Goal: Task Accomplishment & Management: Complete application form

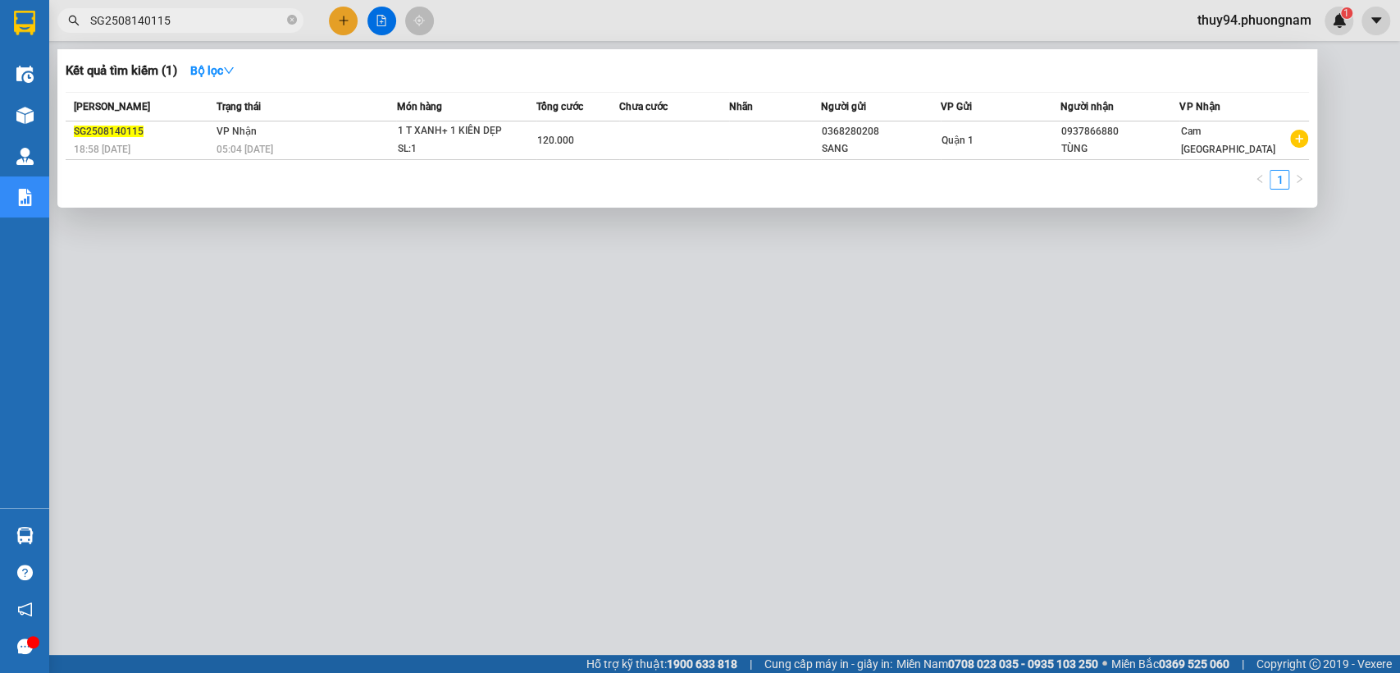
type input "SG2508140115"
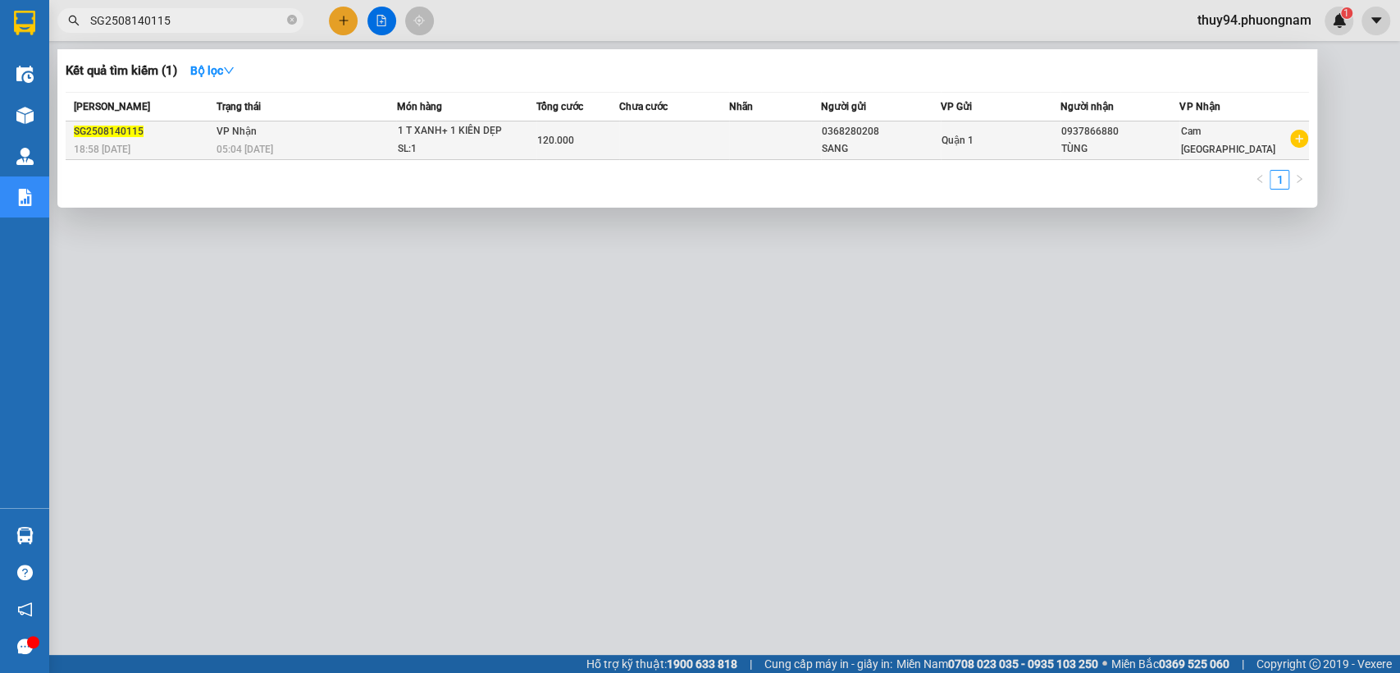
click at [492, 145] on div "SL: 1" at bounding box center [458, 149] width 123 height 18
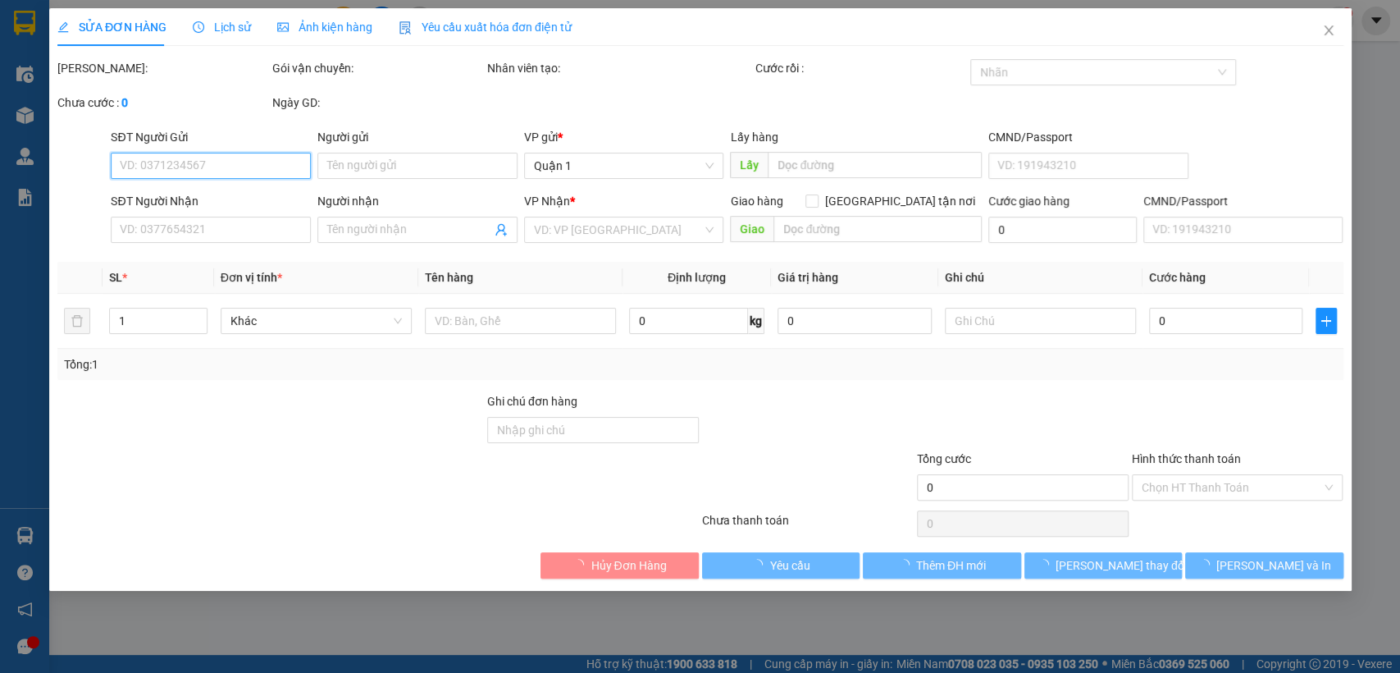
type input "0368280208"
type input "SANG"
type input "0937866880"
type input "TÙNG"
type input "120.000"
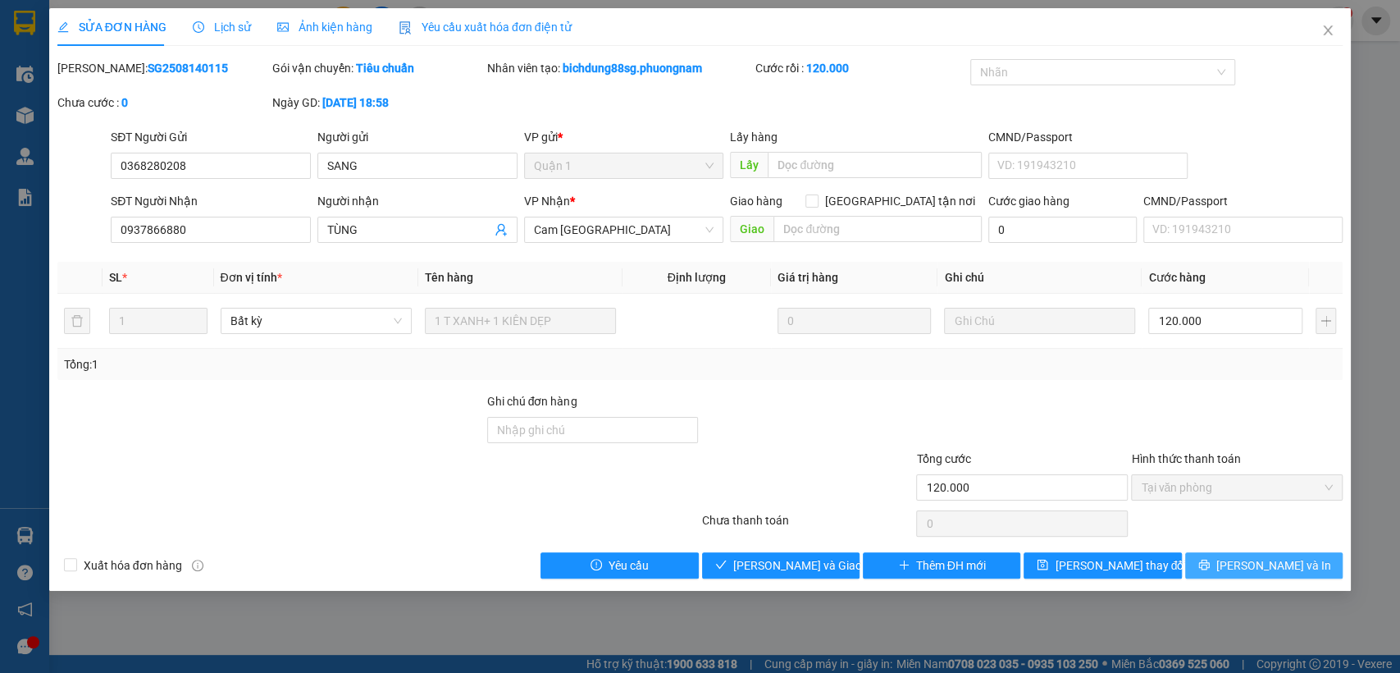
drag, startPoint x: 1250, startPoint y: 560, endPoint x: 848, endPoint y: 570, distance: 402.0
click at [1249, 559] on span "[PERSON_NAME] và In" at bounding box center [1273, 565] width 115 height 18
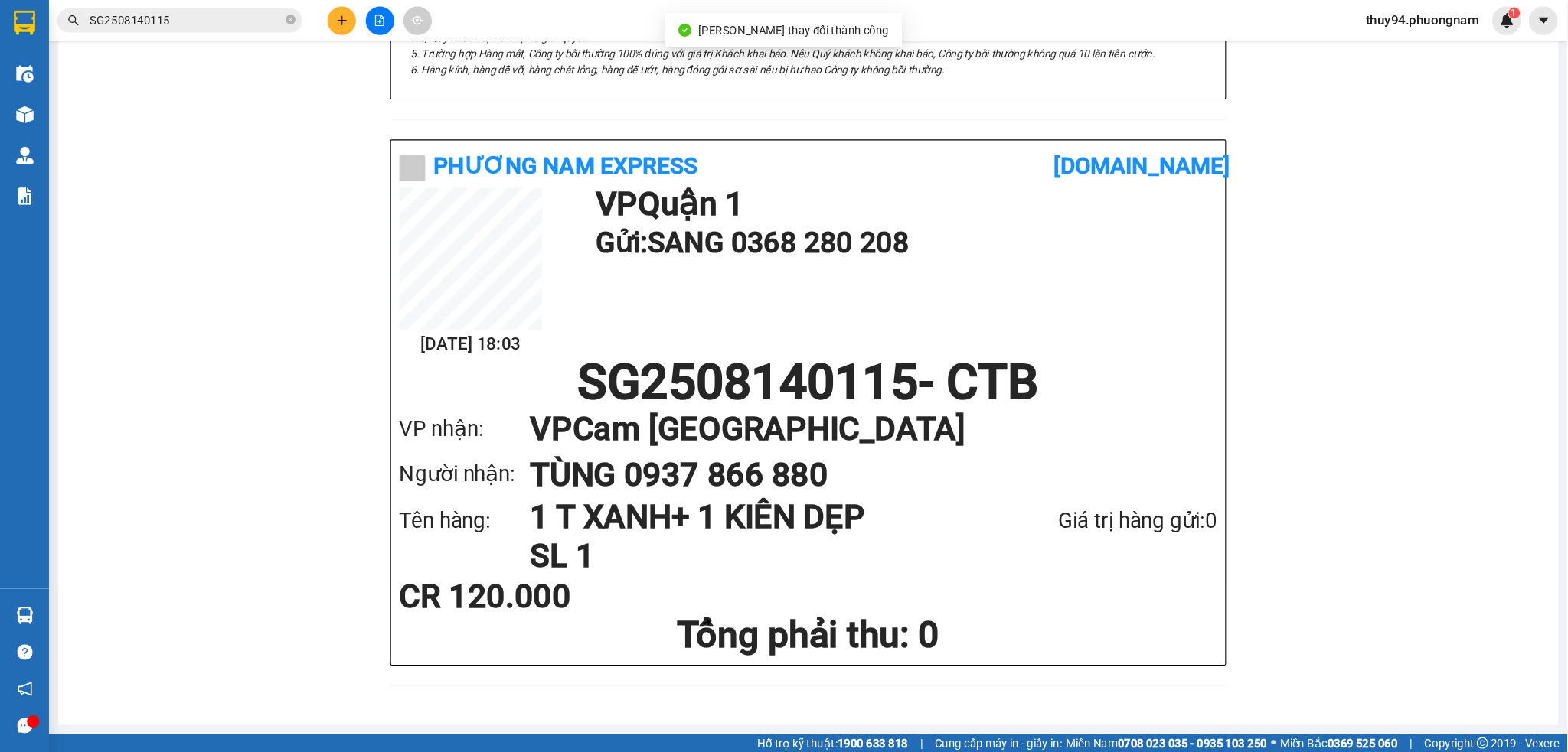
scroll to position [635, 0]
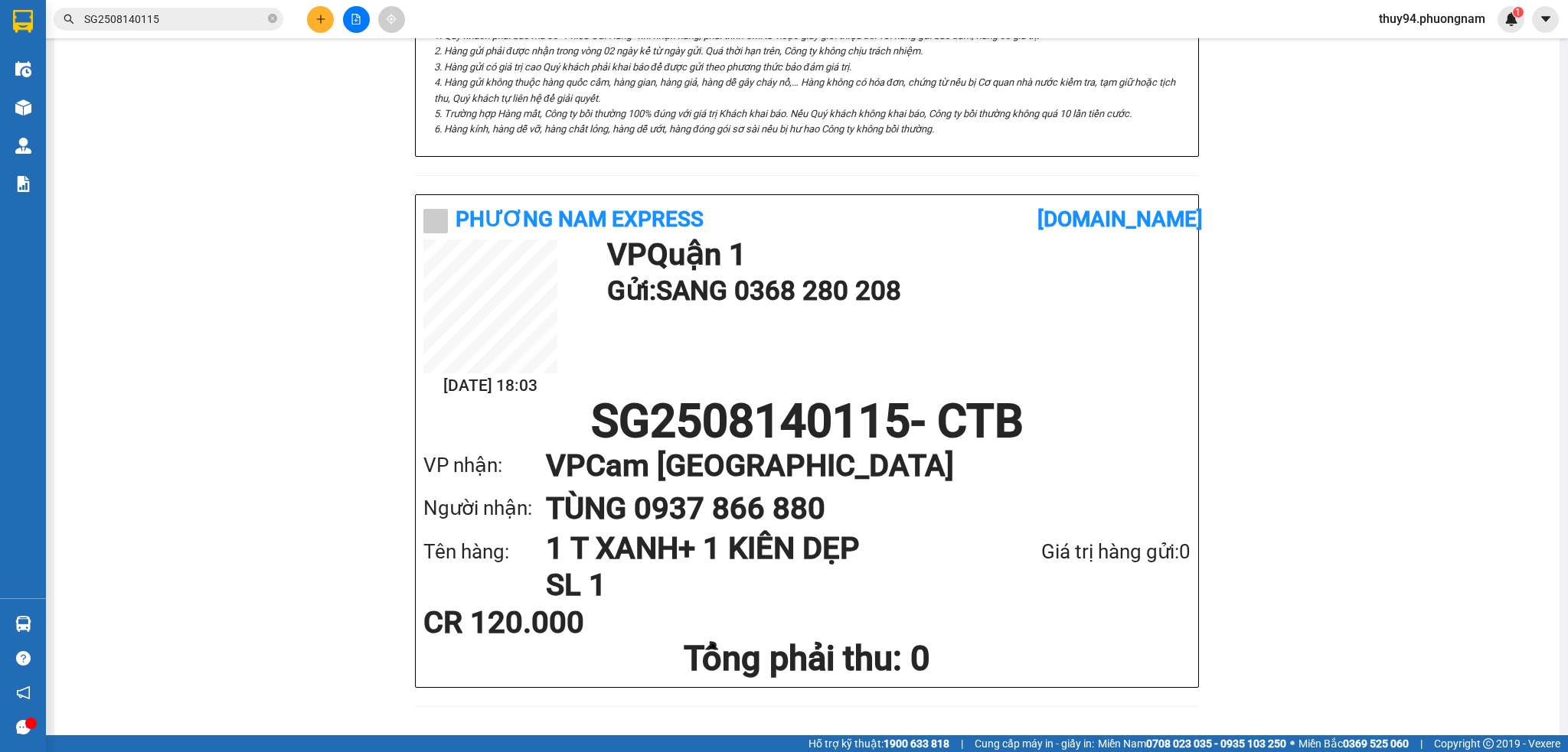
click at [209, 10] on input "SG2508140115" at bounding box center [175, 19] width 181 height 17
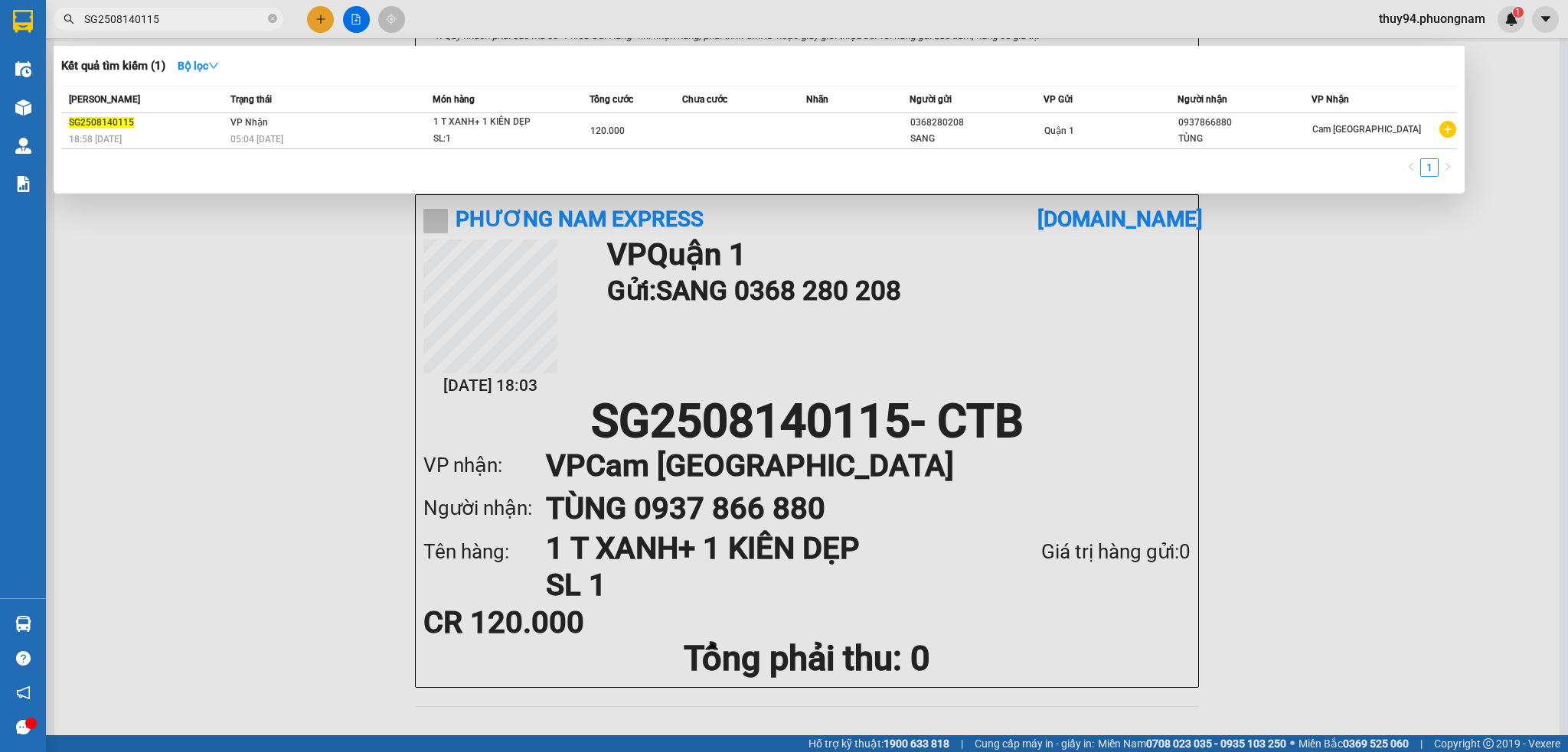
click at [206, 17] on input "SG2508140115" at bounding box center [175, 19] width 181 height 17
paste input "Q5250813020"
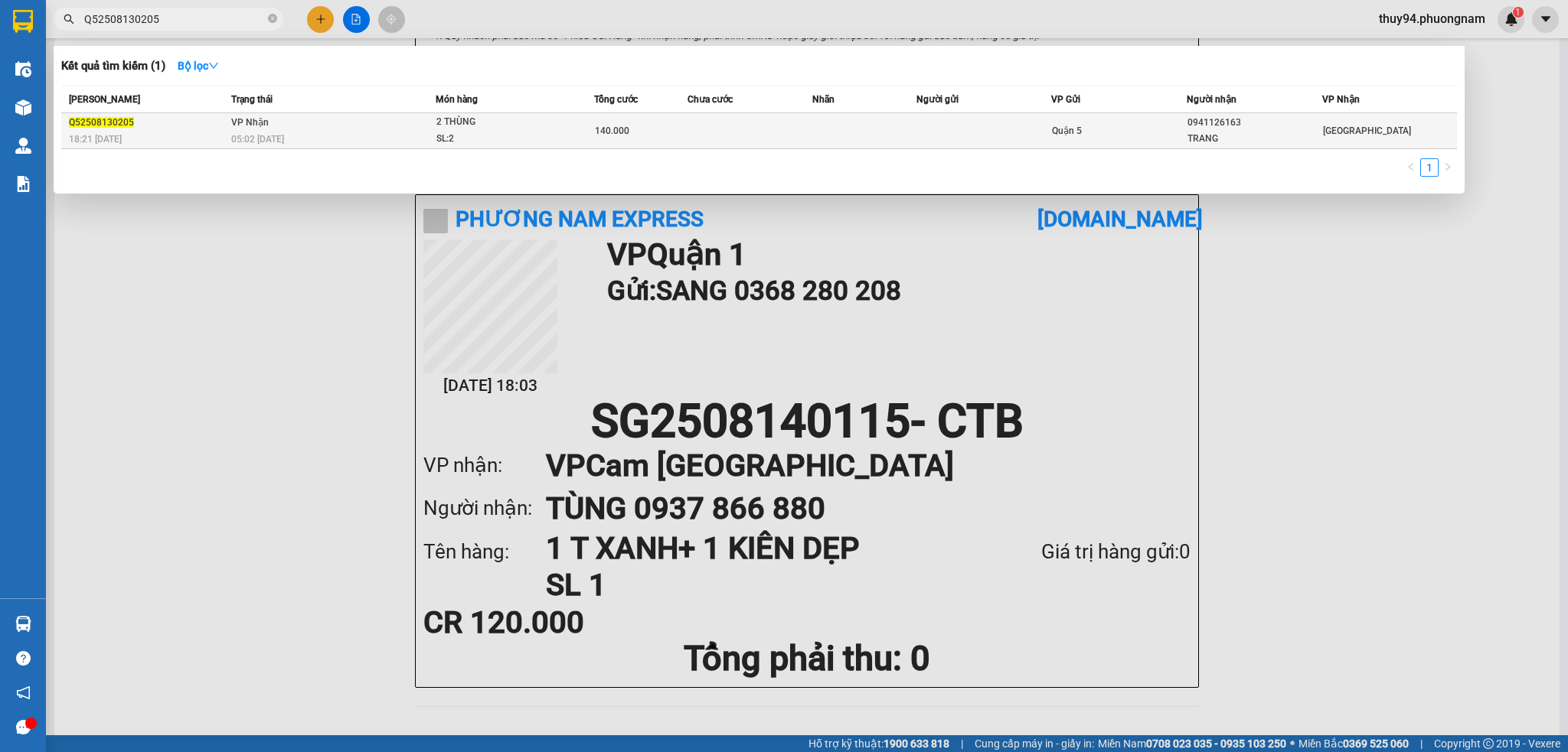
type input "Q52508130205"
click at [360, 135] on div "05:02 [DATE]" at bounding box center [333, 139] width 203 height 17
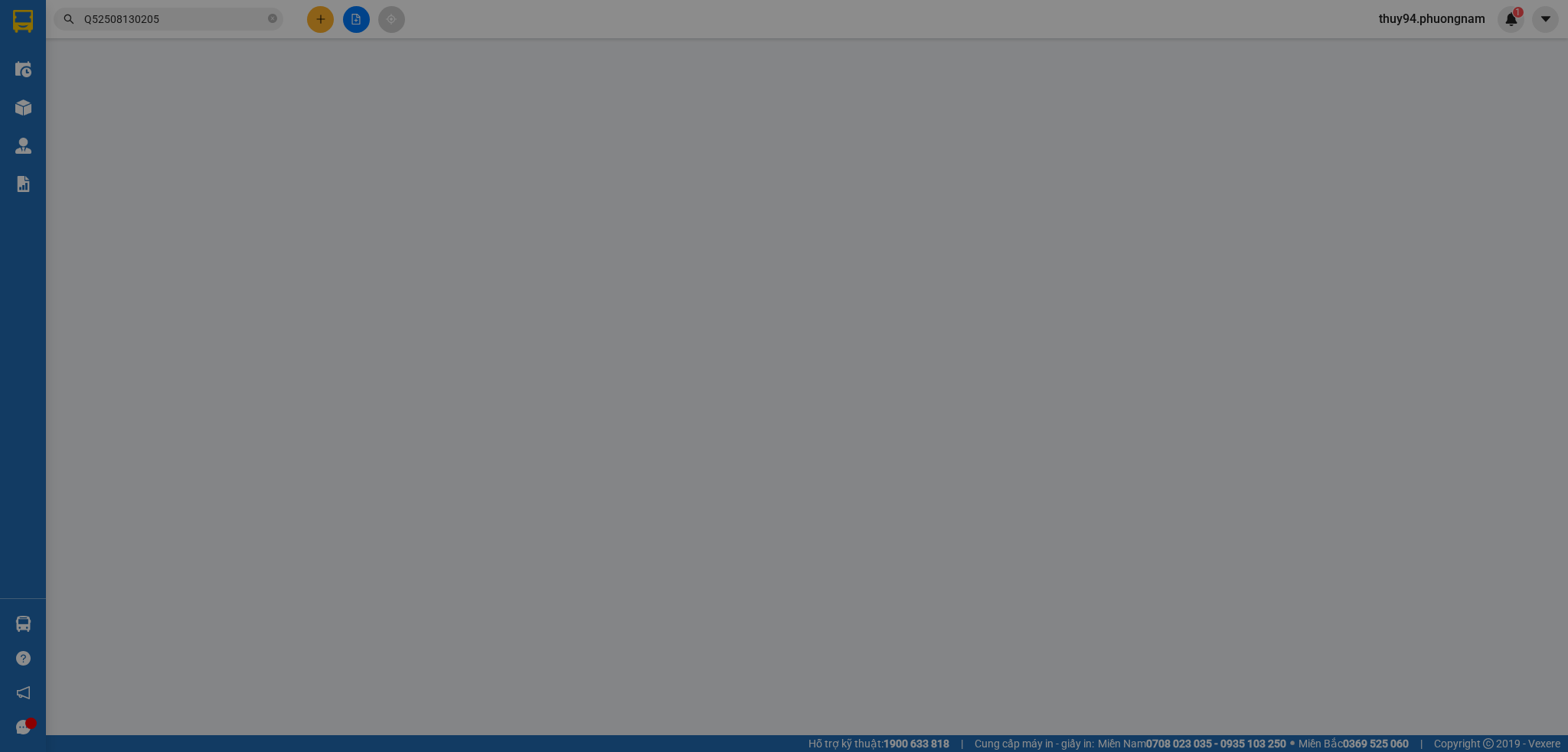
type input "0941126163"
type input "TRANG"
type input "140.000"
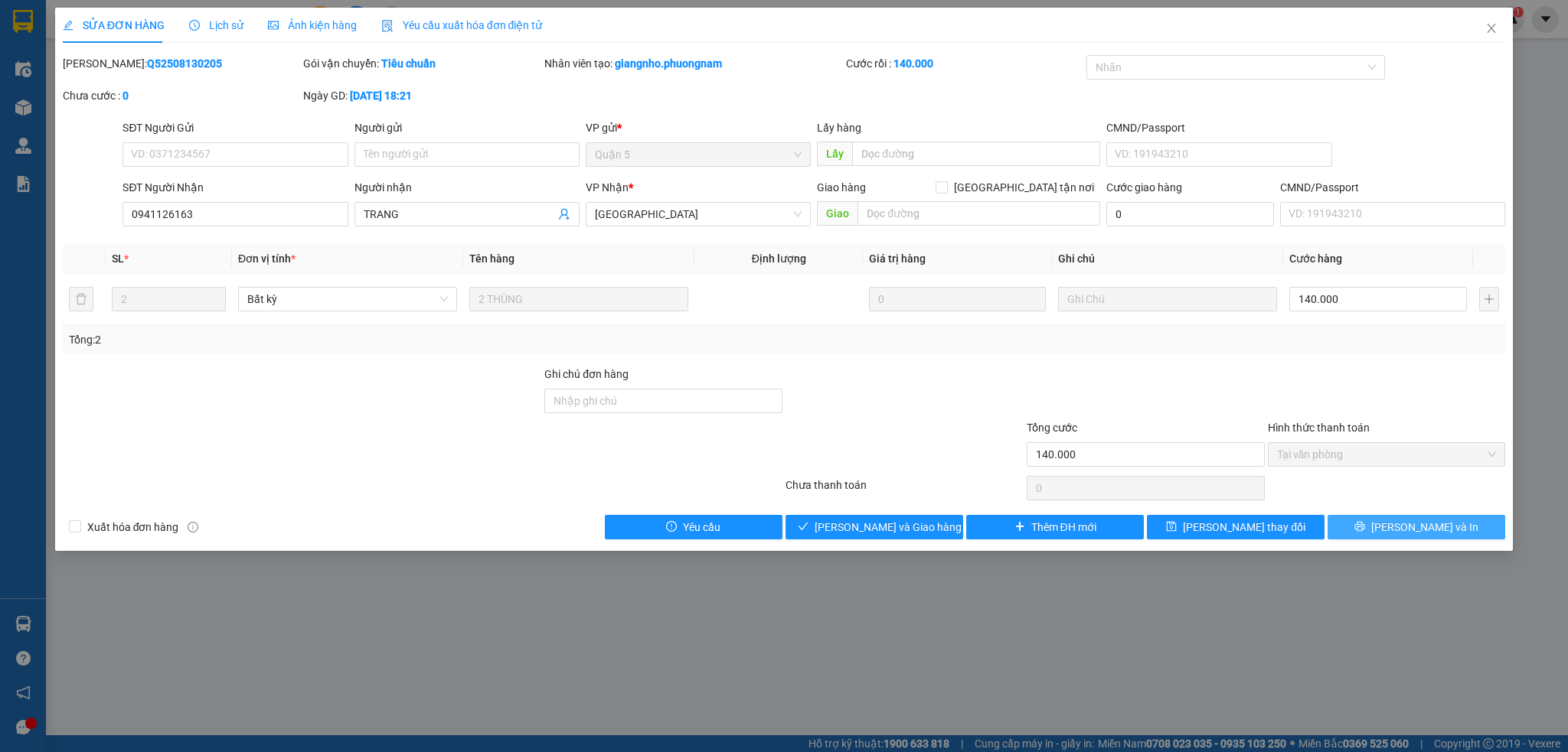
click at [1306, 529] on button "[PERSON_NAME] và In" at bounding box center [1416, 527] width 177 height 24
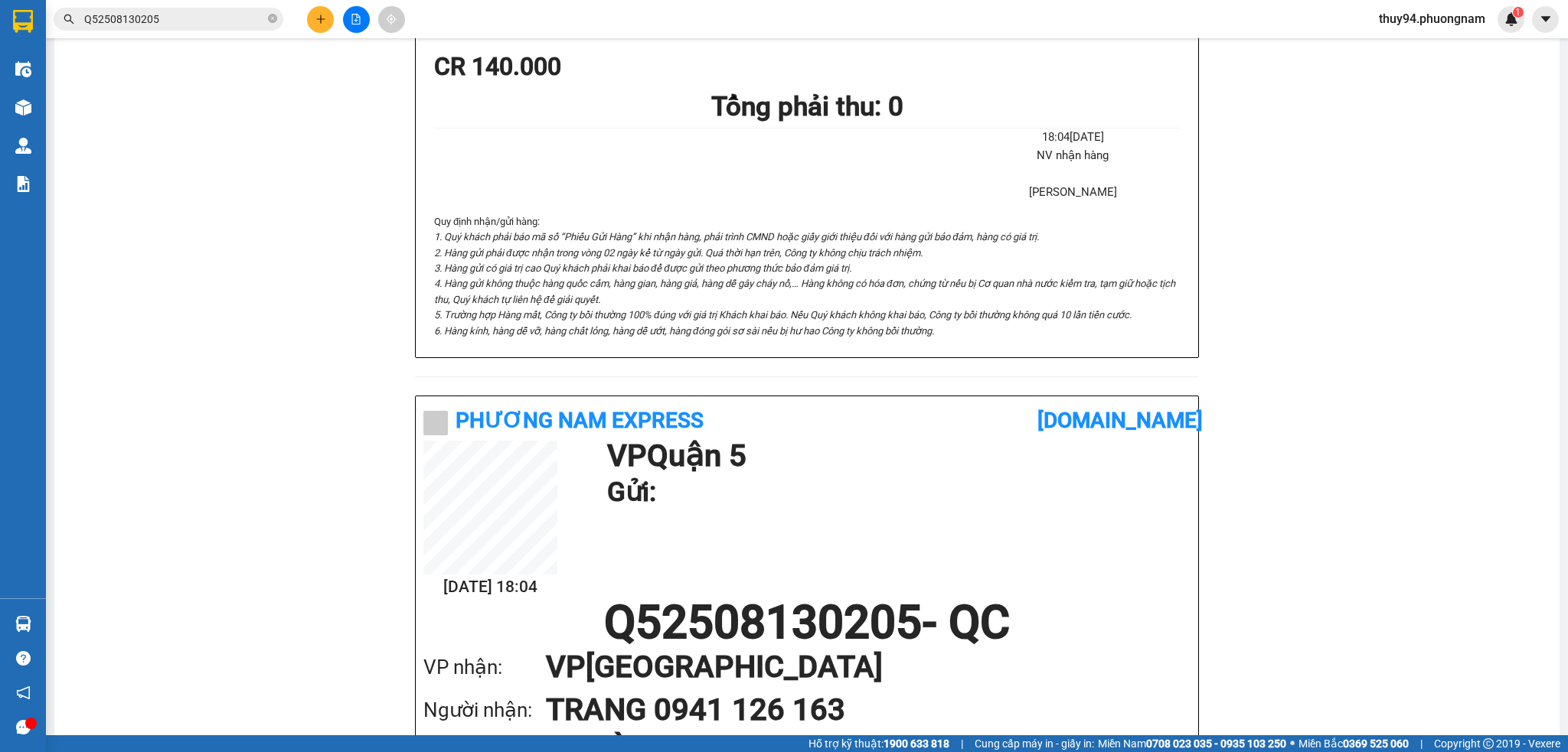
scroll to position [411, 0]
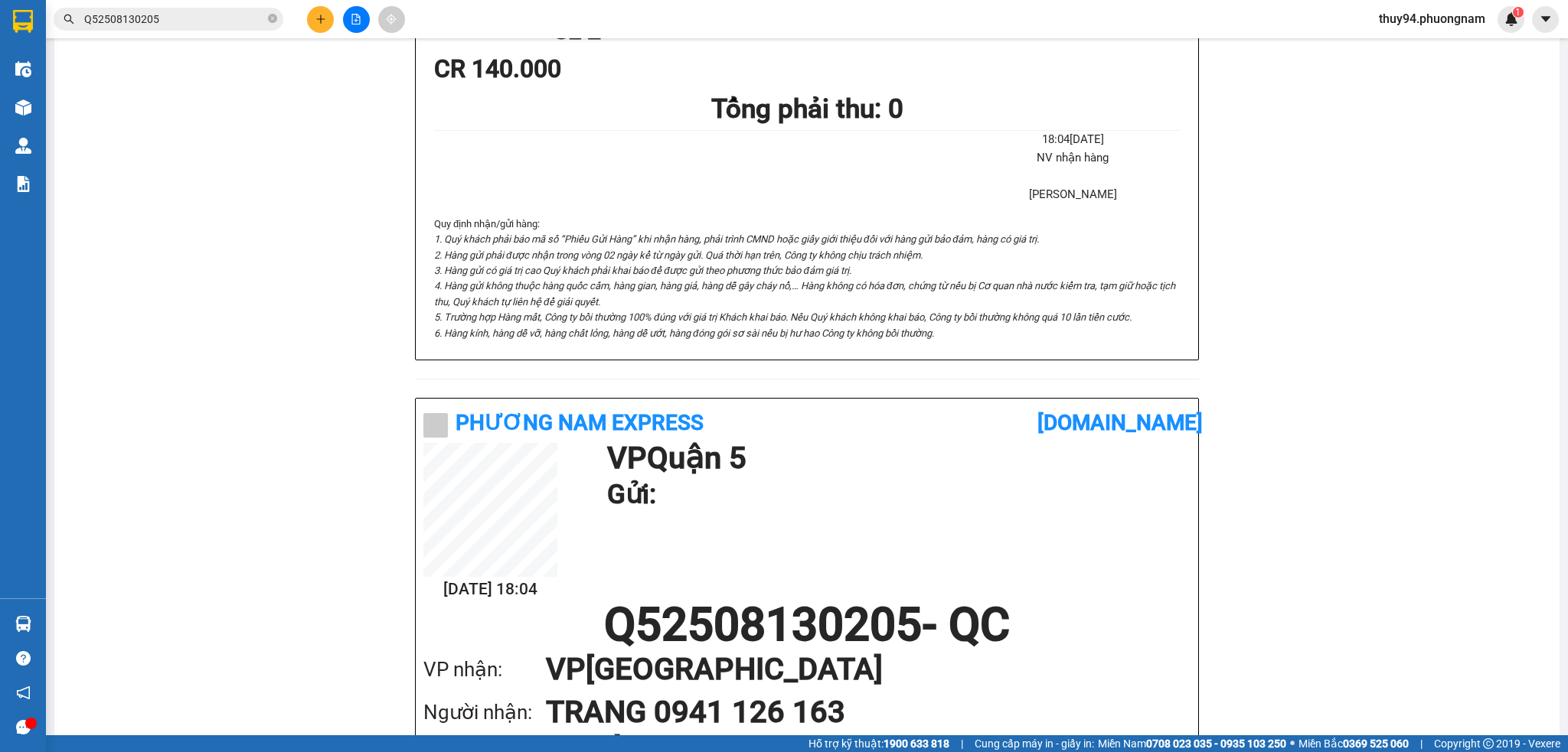
click at [196, 23] on input "Q52508130205" at bounding box center [175, 19] width 181 height 17
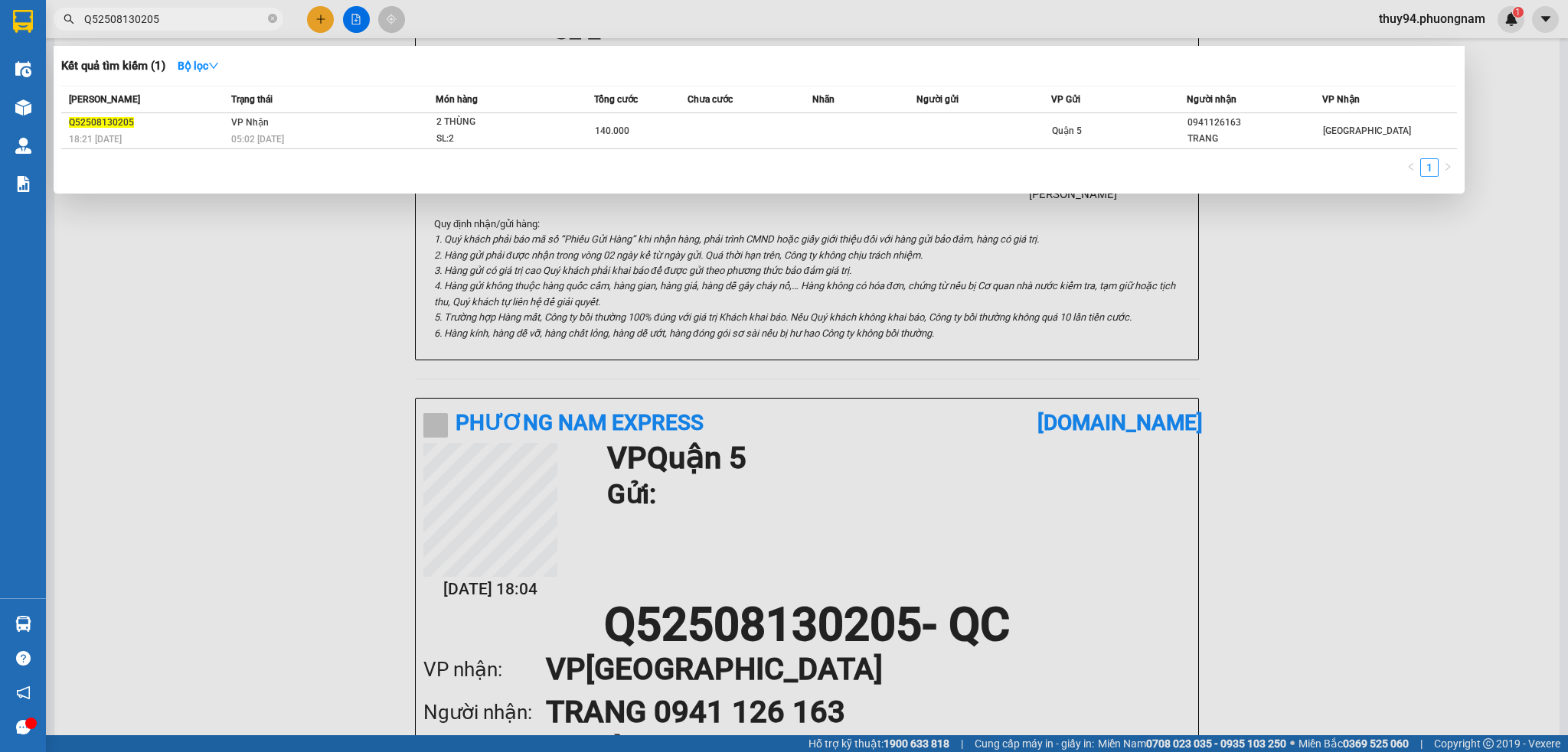
click at [196, 23] on input "Q52508130205" at bounding box center [175, 19] width 181 height 17
paste input "SG2508130124"
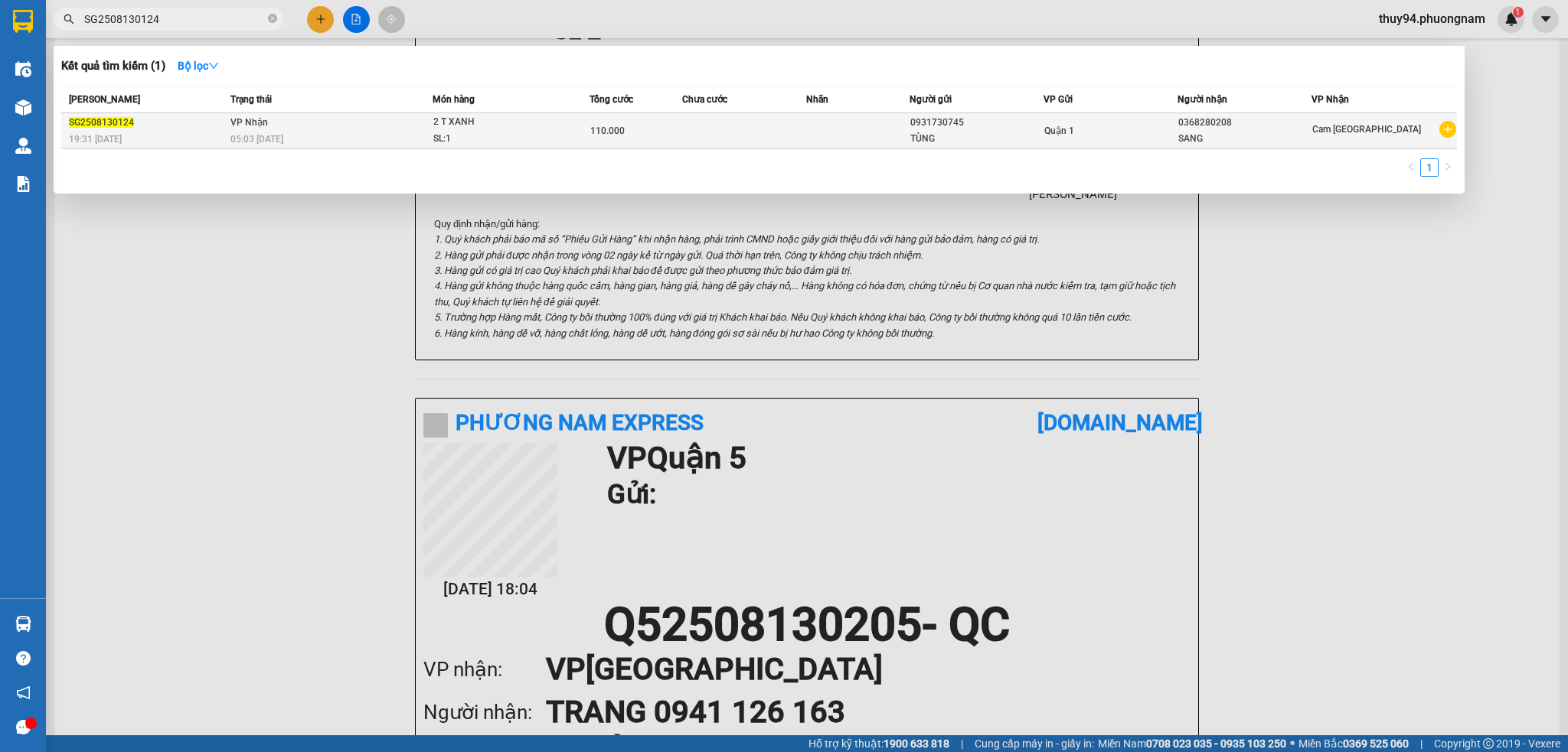
type input "SG2508130124"
click at [689, 130] on td at bounding box center [744, 131] width 124 height 36
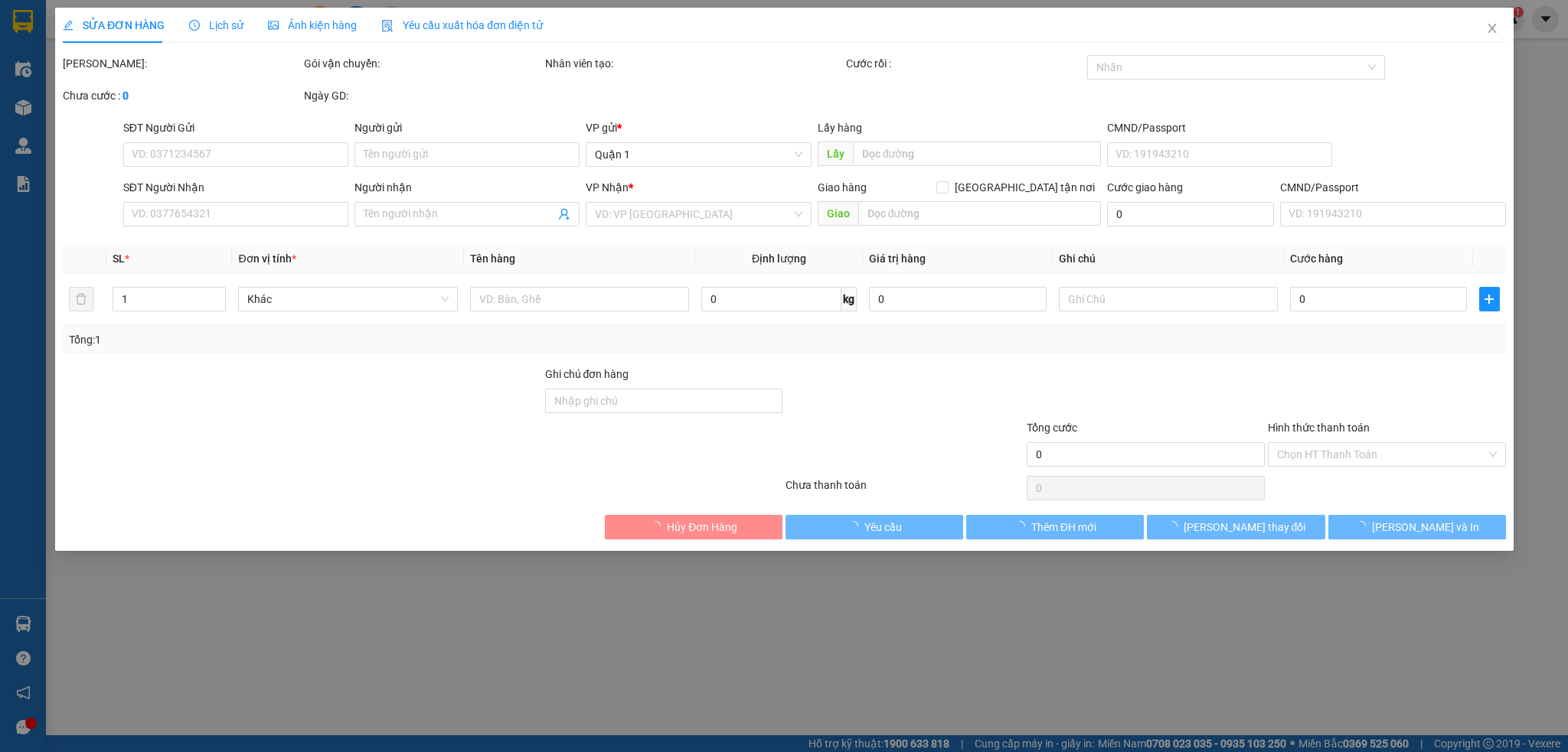
type input "0931730745"
type input "TÙNG"
type input "0368280208"
type input "SANG"
type input "110.000"
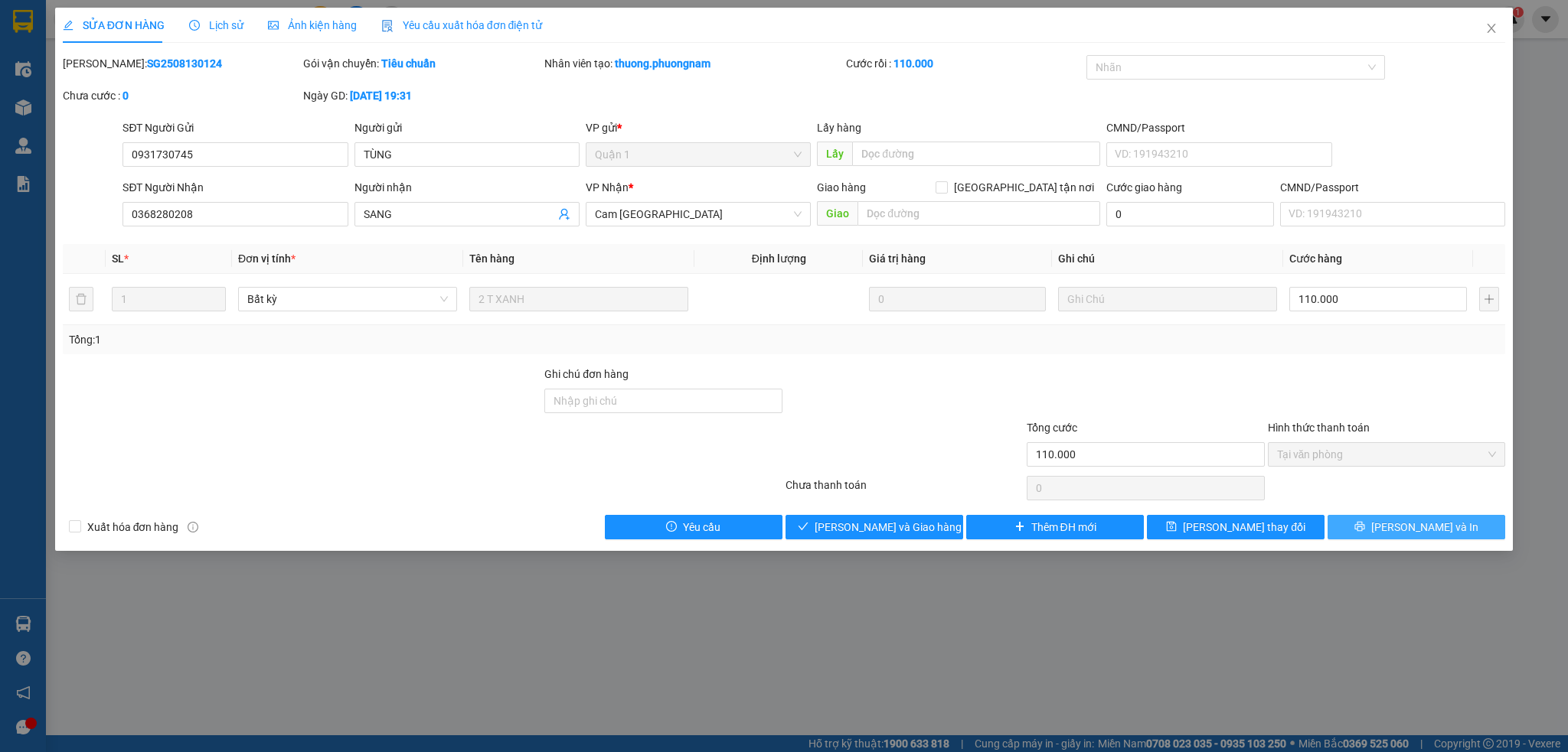
click at [1306, 530] on icon "printer" at bounding box center [1359, 526] width 10 height 10
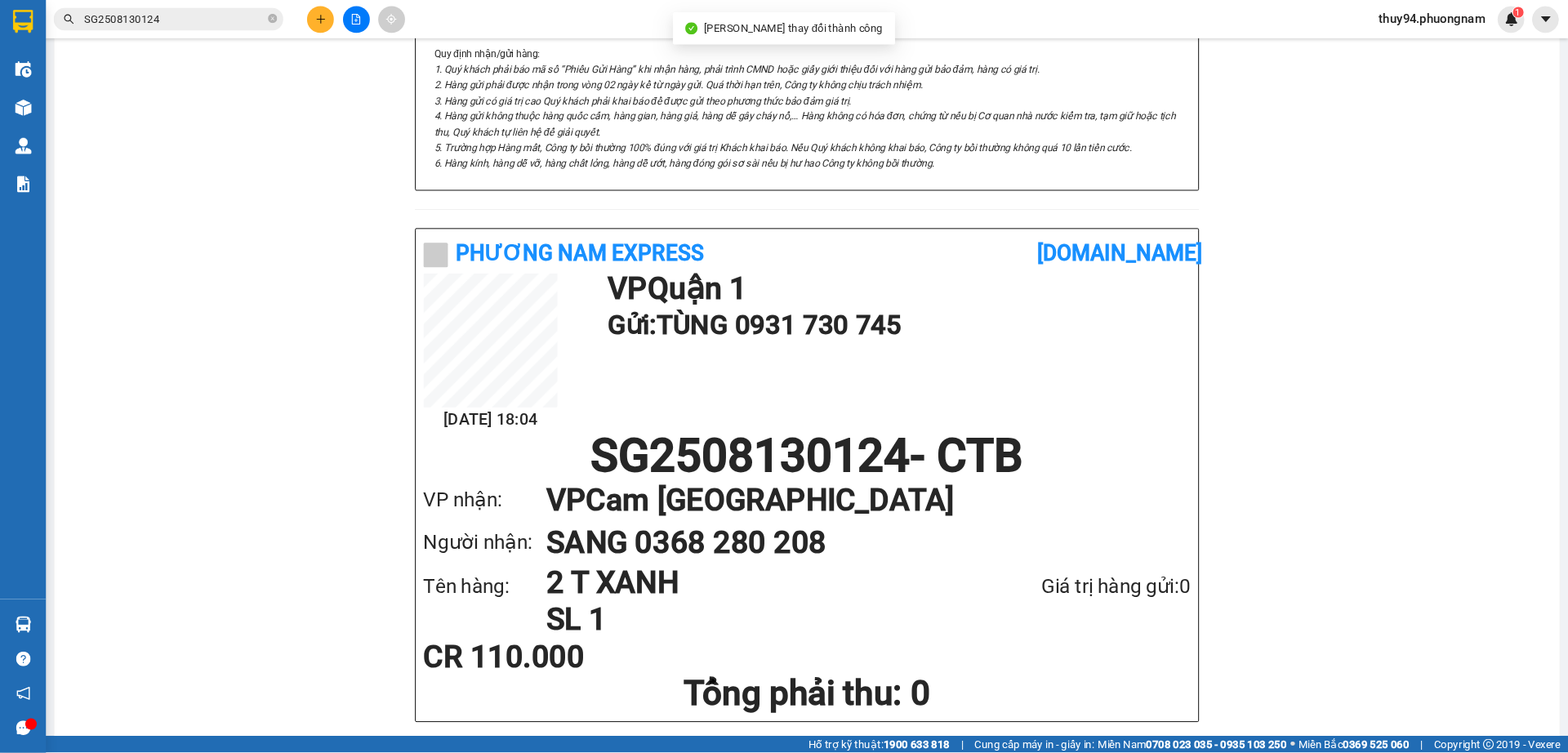
scroll to position [578, 0]
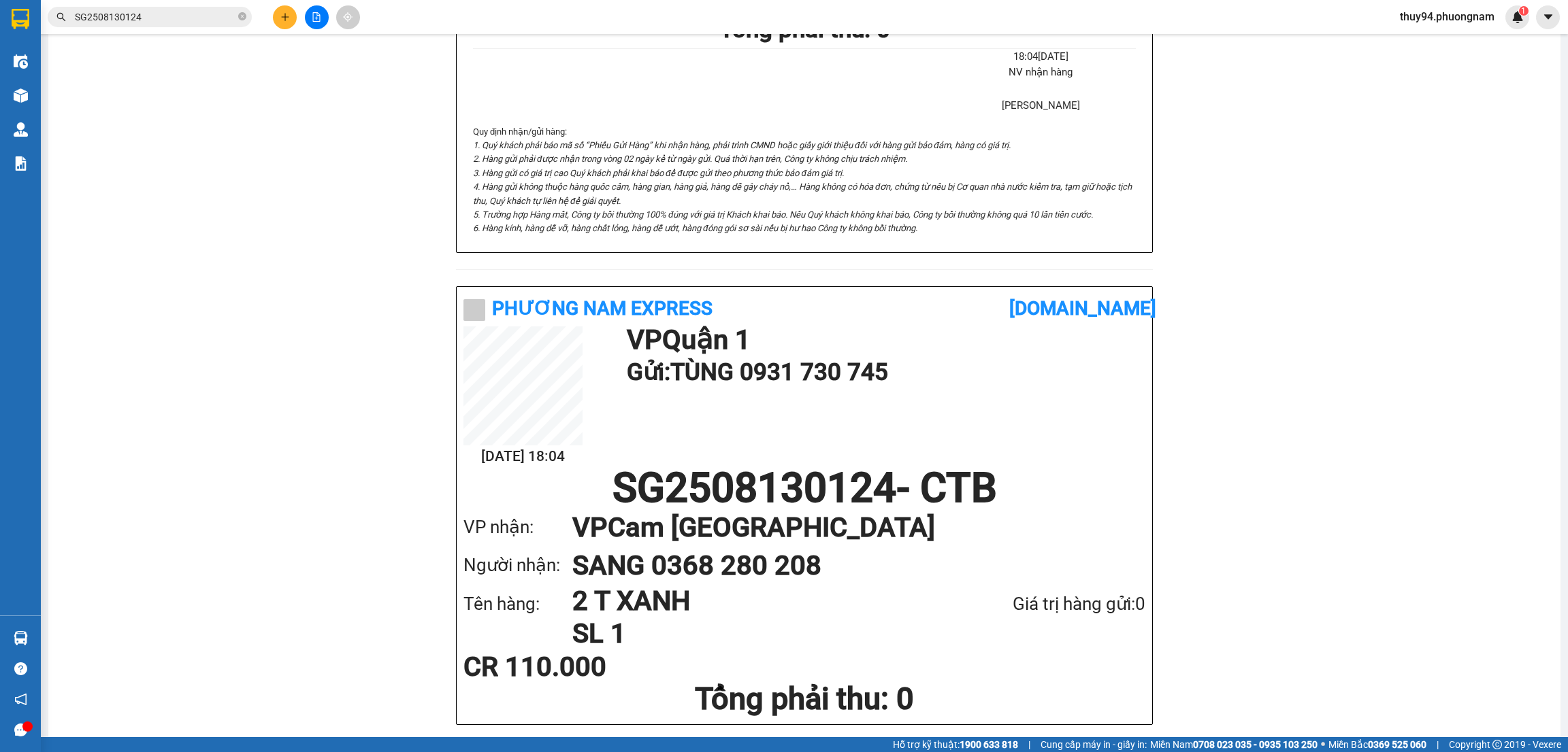
click at [222, 17] on input "SG2508130124" at bounding box center [155, 17] width 161 height 15
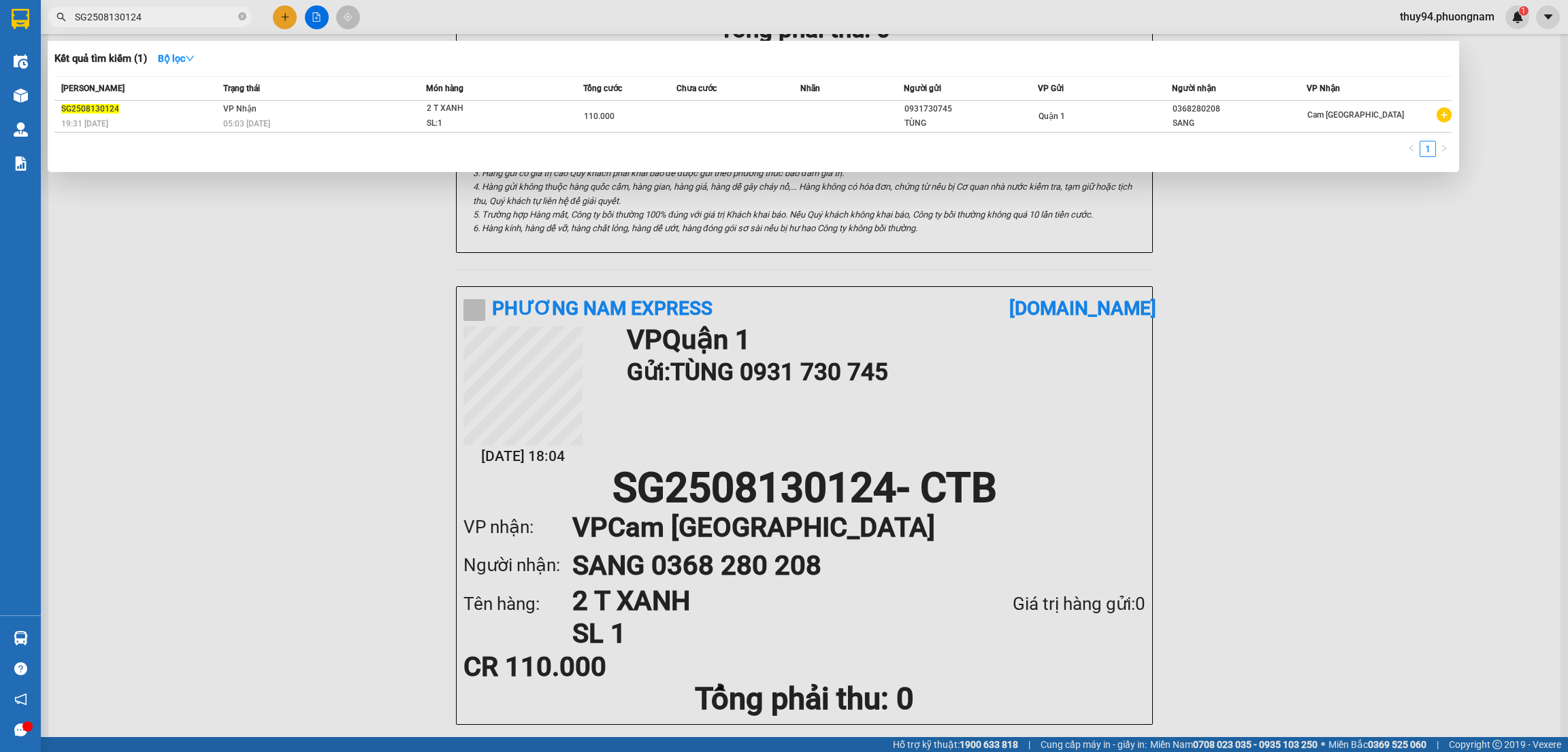
click at [220, 17] on input "SG2508130124" at bounding box center [155, 17] width 161 height 15
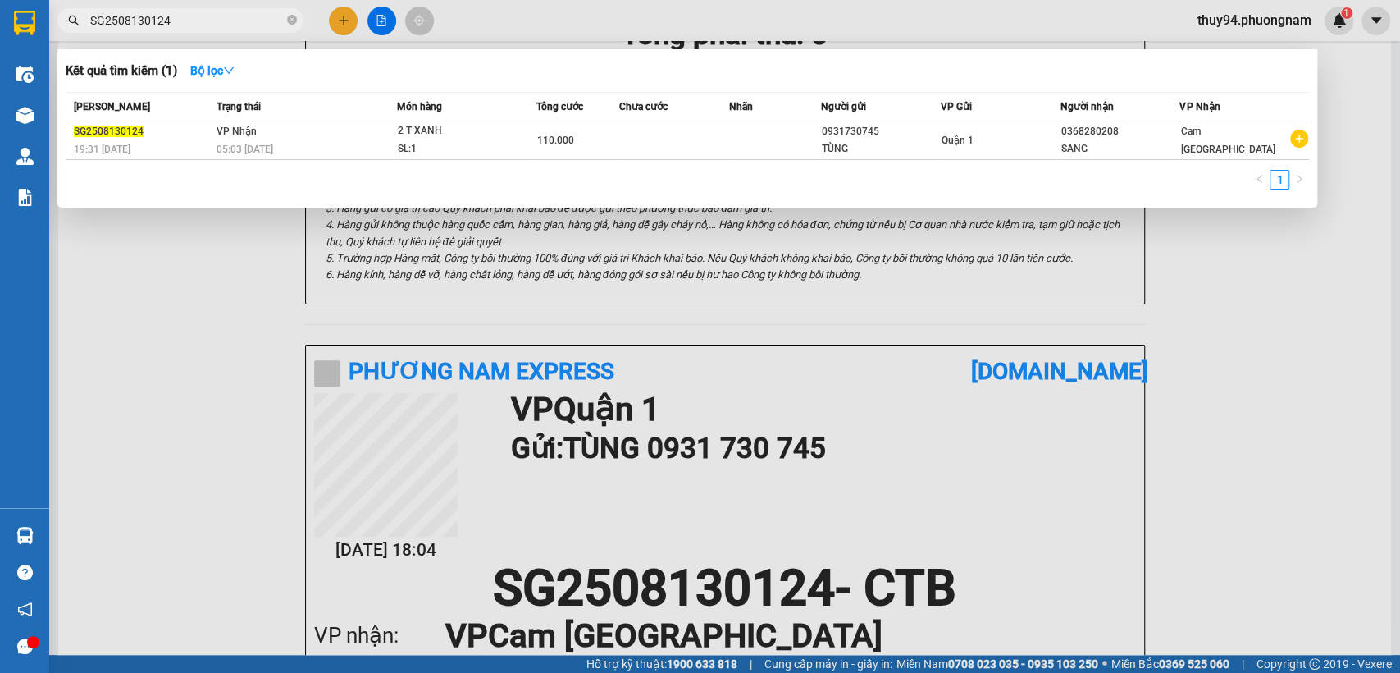
scroll to position [581, 0]
click at [210, 21] on input "SG2508130124" at bounding box center [187, 20] width 194 height 18
paste input "090051"
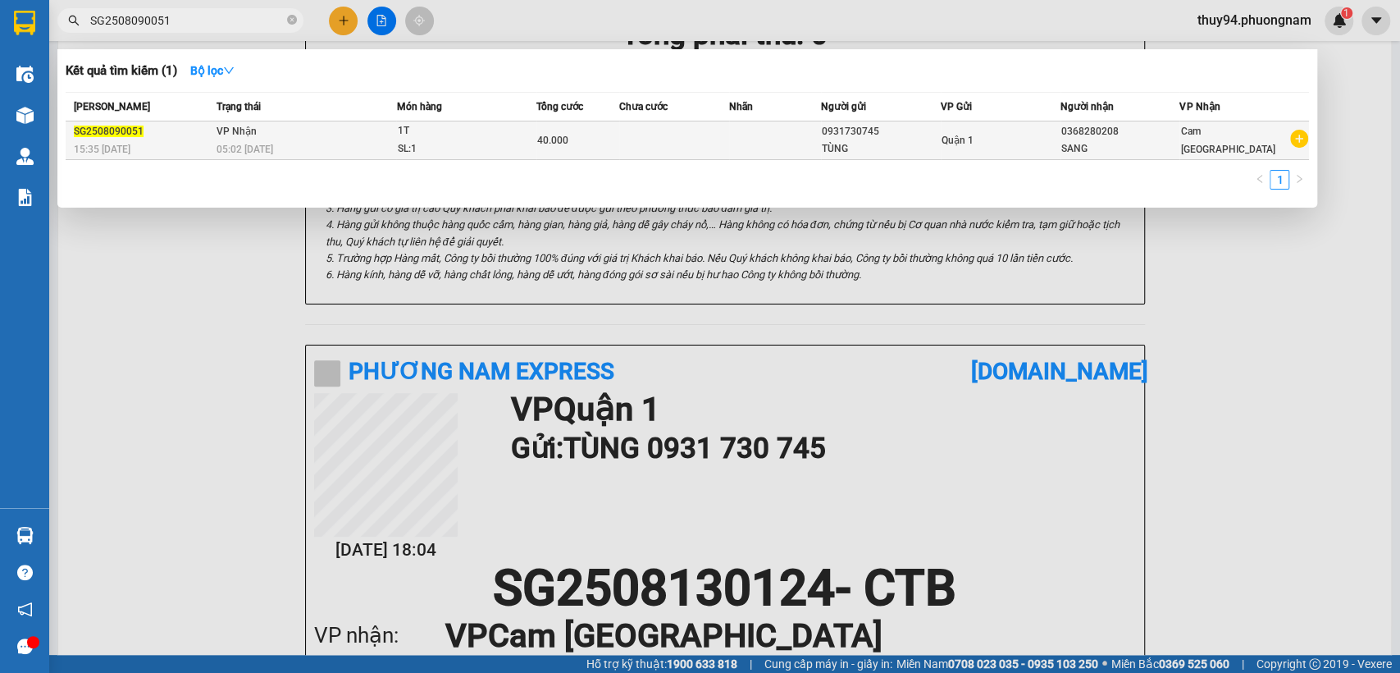
type input "SG2508090051"
click at [612, 152] on td "40.000" at bounding box center [577, 140] width 83 height 39
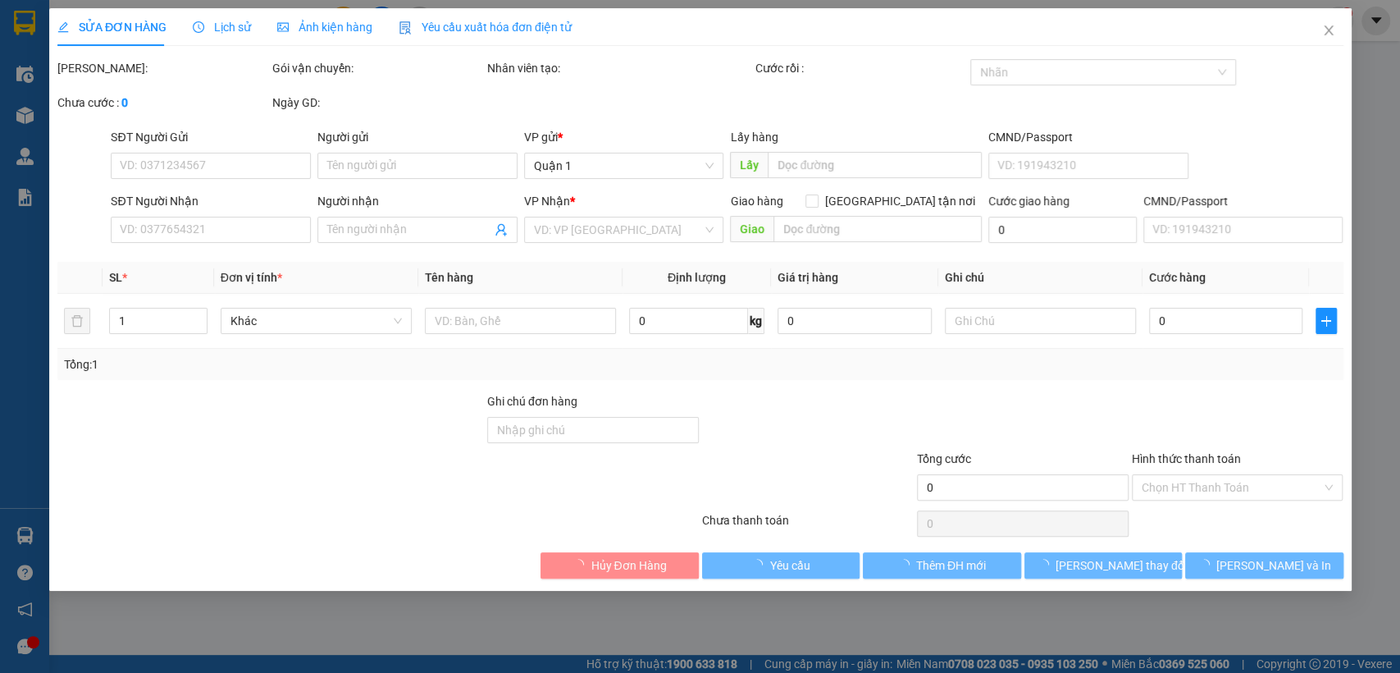
type input "0931730745"
type input "TÙNG"
type input "0368280208"
type input "SANG"
type input "40.000"
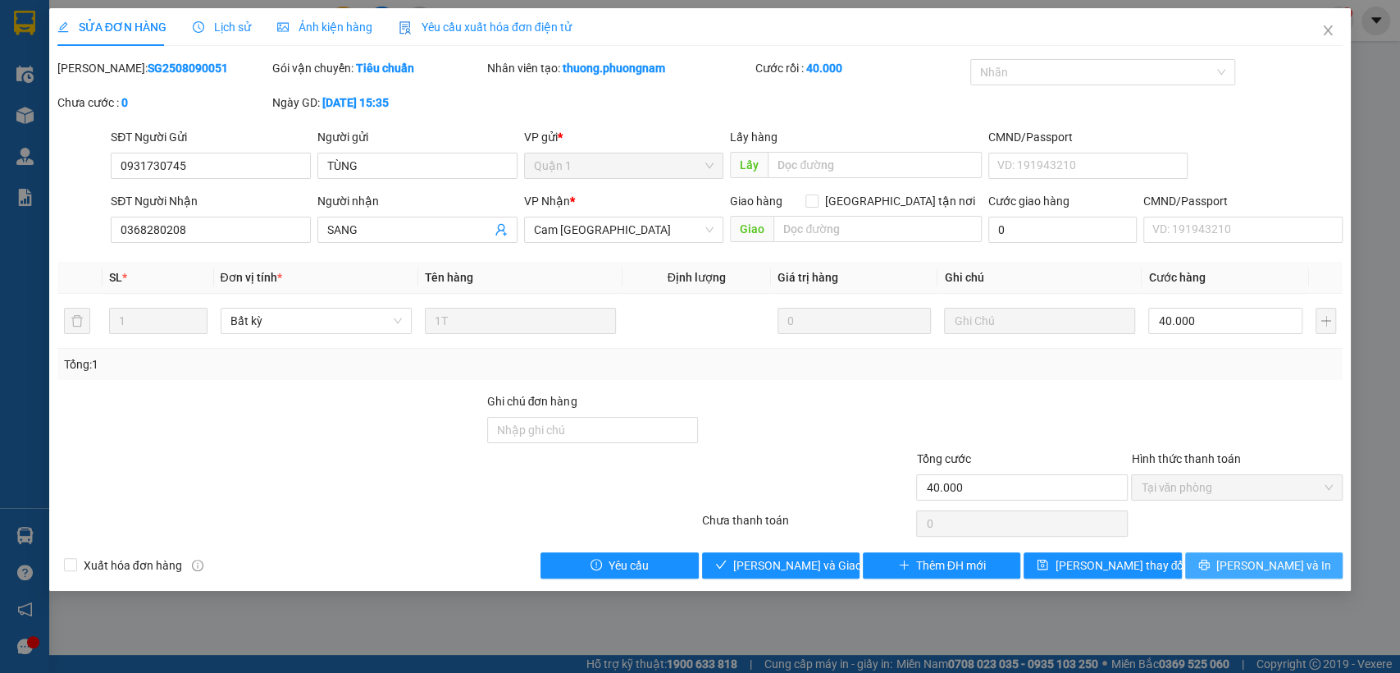
click at [1247, 571] on button "[PERSON_NAME] và In" at bounding box center [1263, 565] width 157 height 26
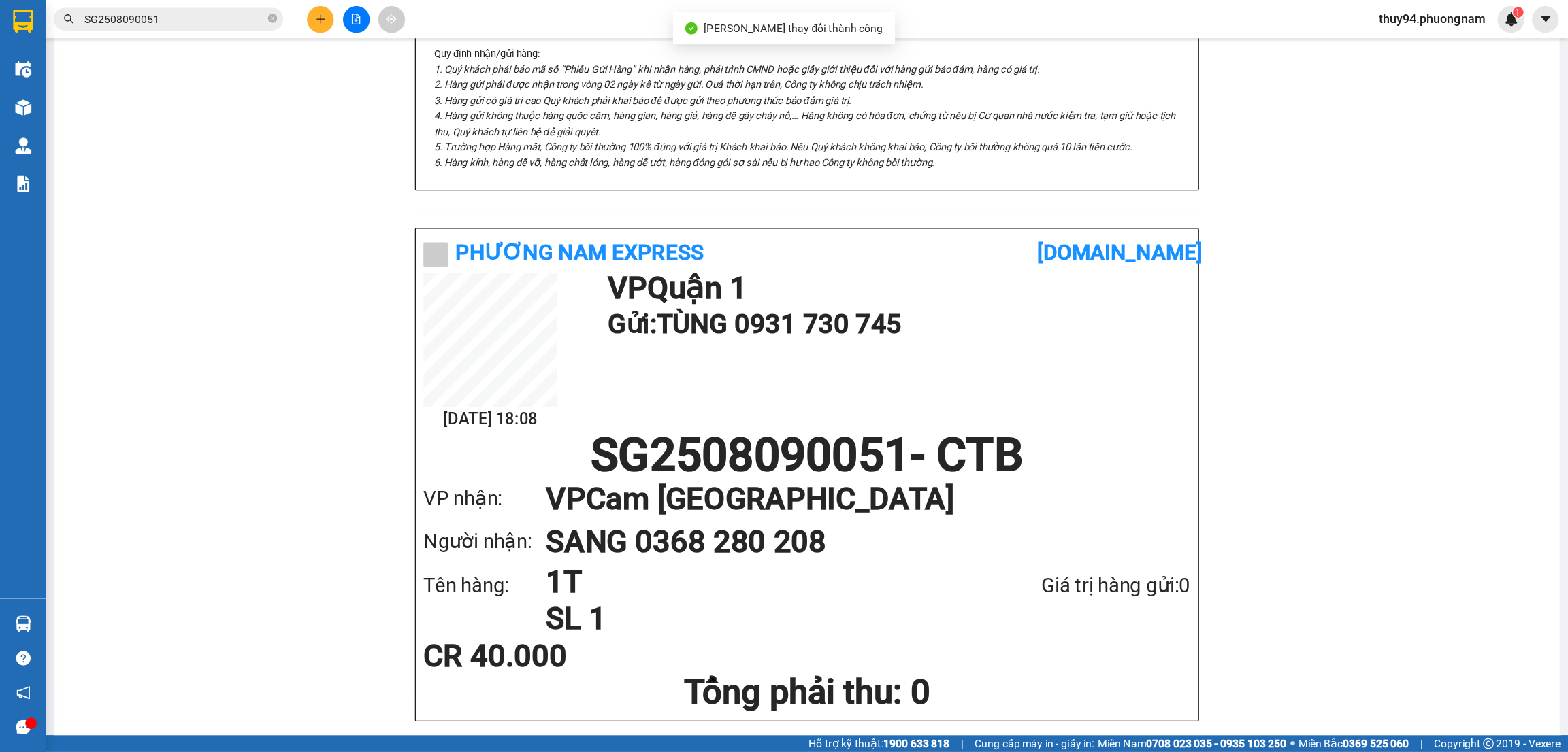
scroll to position [481, 0]
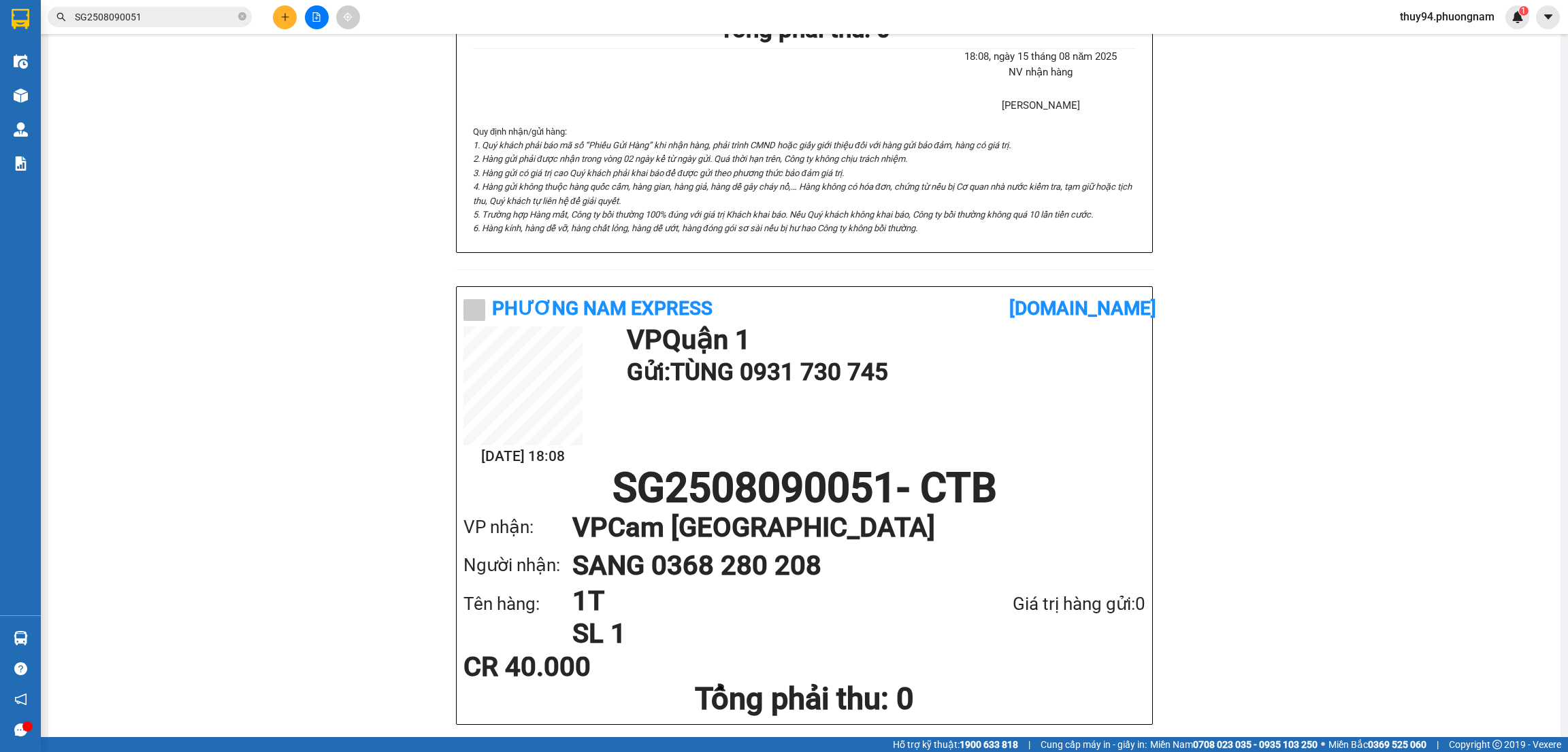
click at [181, 14] on input "SG2508090051" at bounding box center [155, 17] width 161 height 15
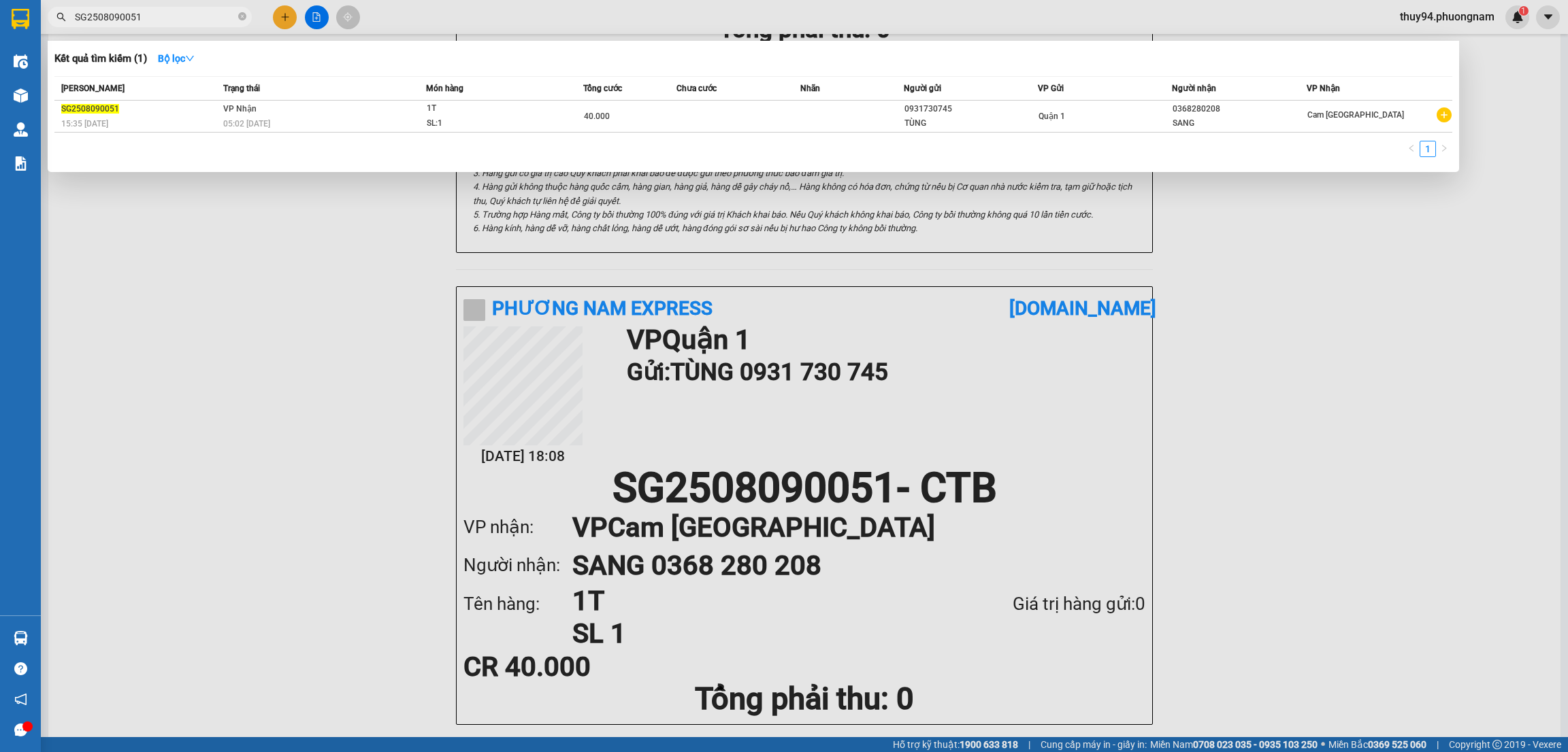
click at [181, 14] on input "SG2508090051" at bounding box center [155, 17] width 161 height 15
paste input "11011"
type input "SG2508110111"
click at [774, 127] on td at bounding box center [738, 116] width 124 height 32
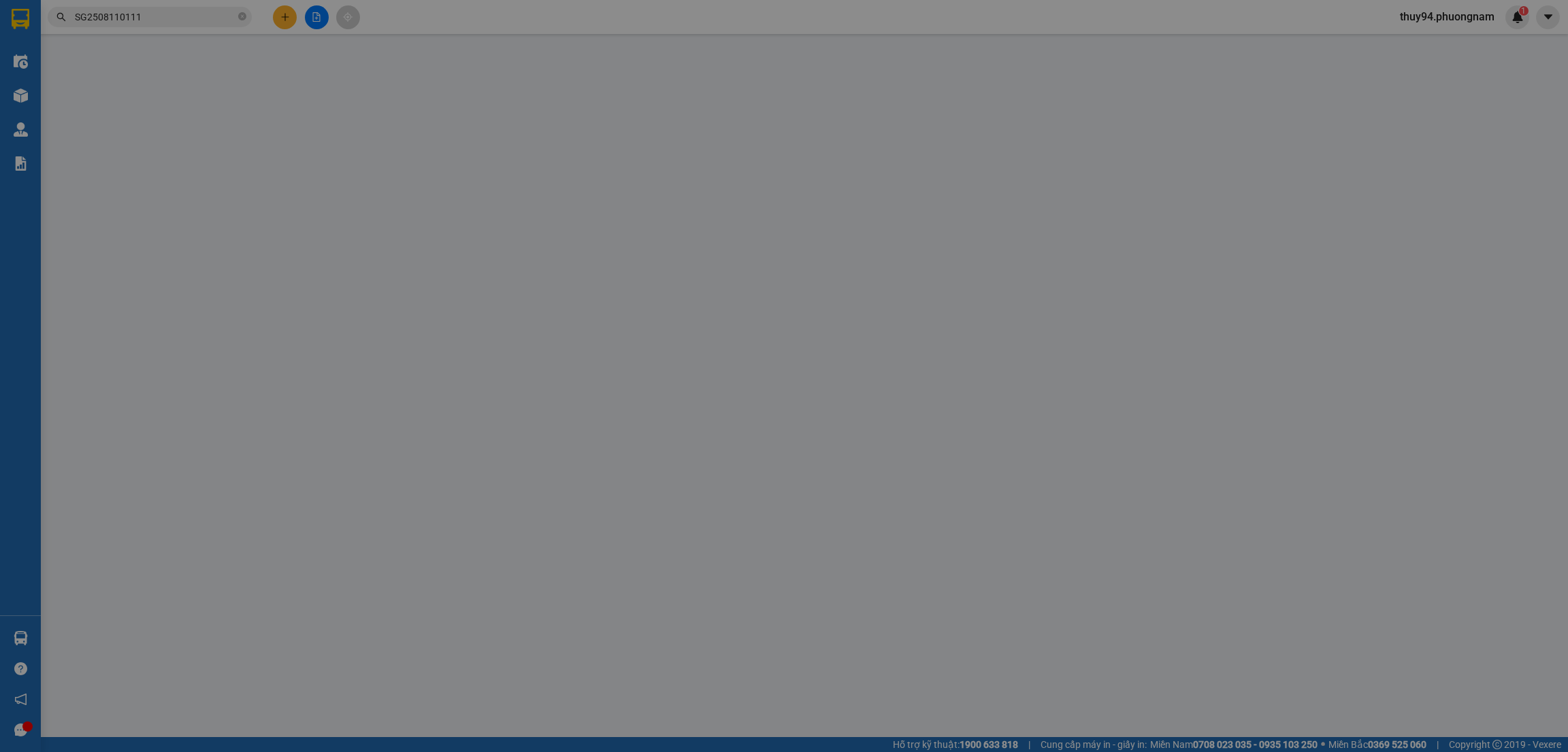
type input "0931730745"
type input "TÙNG"
type input "0368280208"
type input "SANG"
type input "170.000"
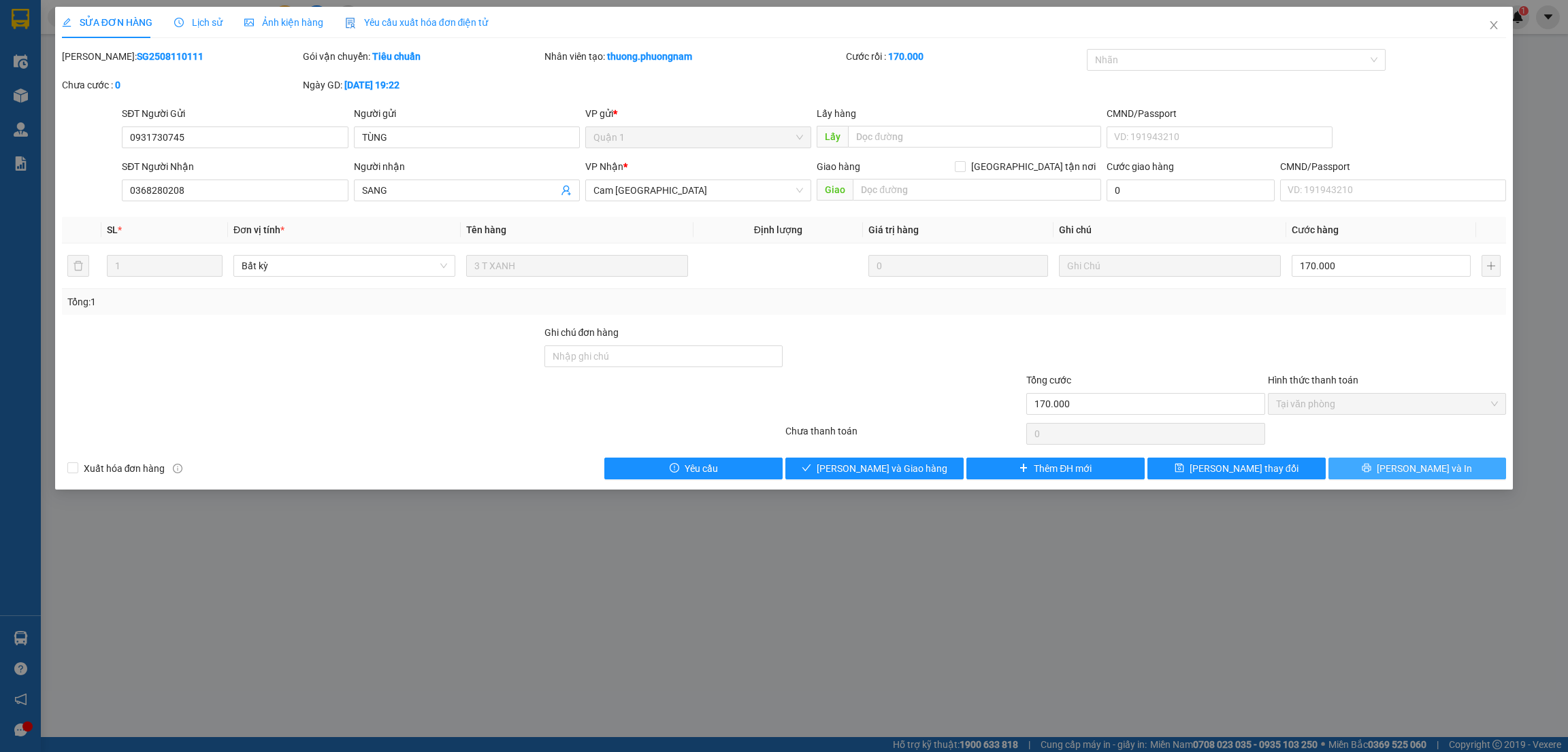
click at [1161, 469] on icon "printer" at bounding box center [1366, 468] width 9 height 9
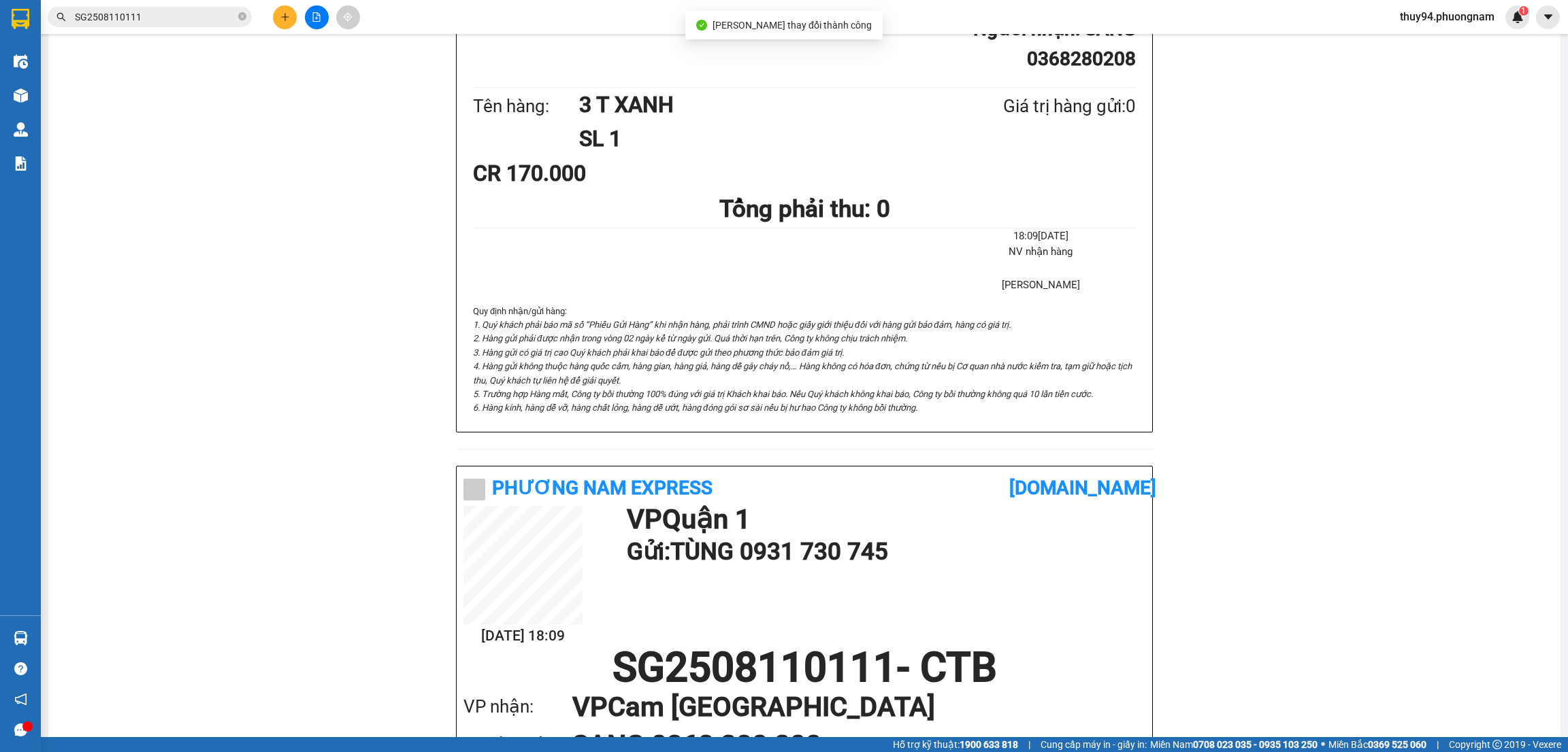
scroll to position [481, 0]
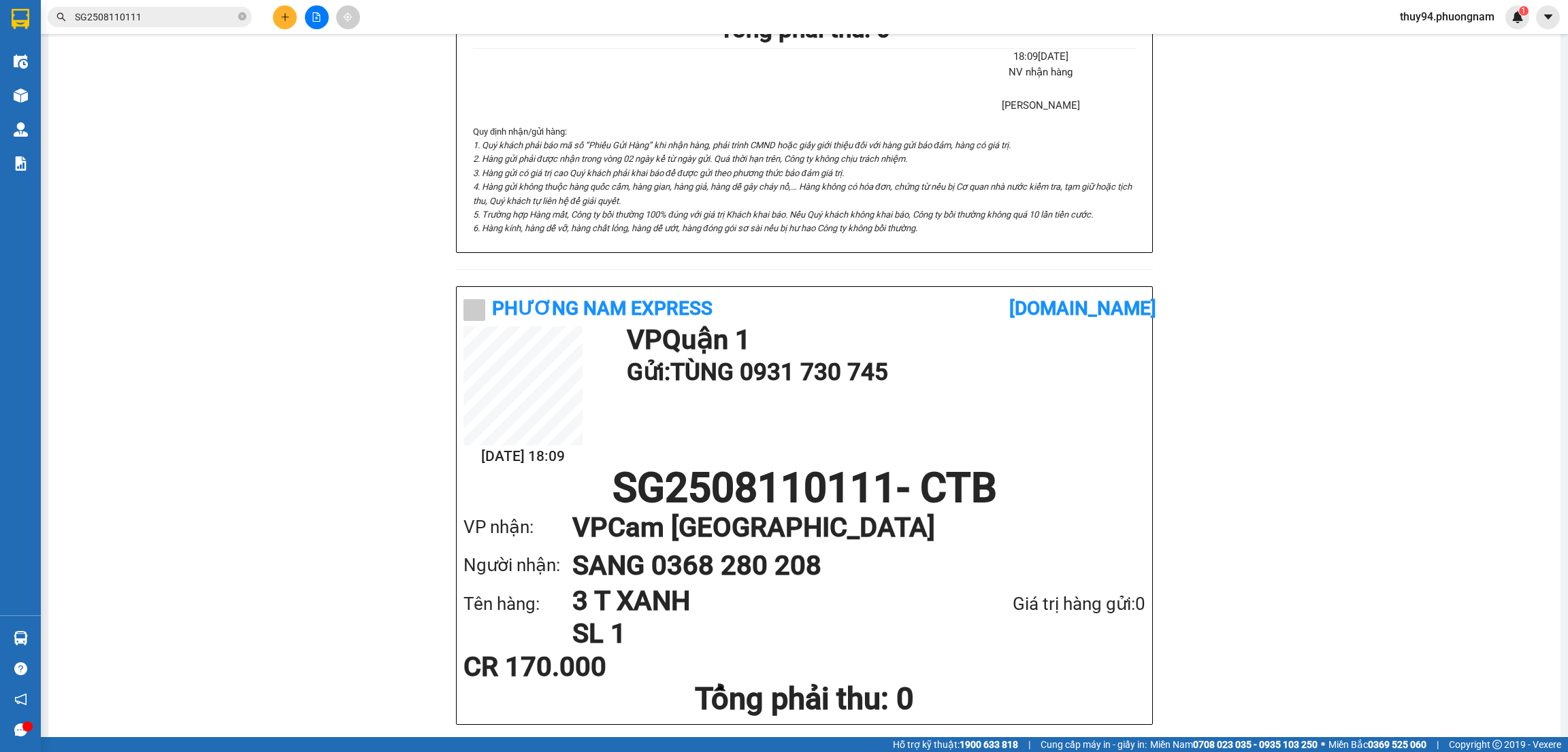
click at [214, 17] on input "SG2508110111" at bounding box center [155, 17] width 161 height 15
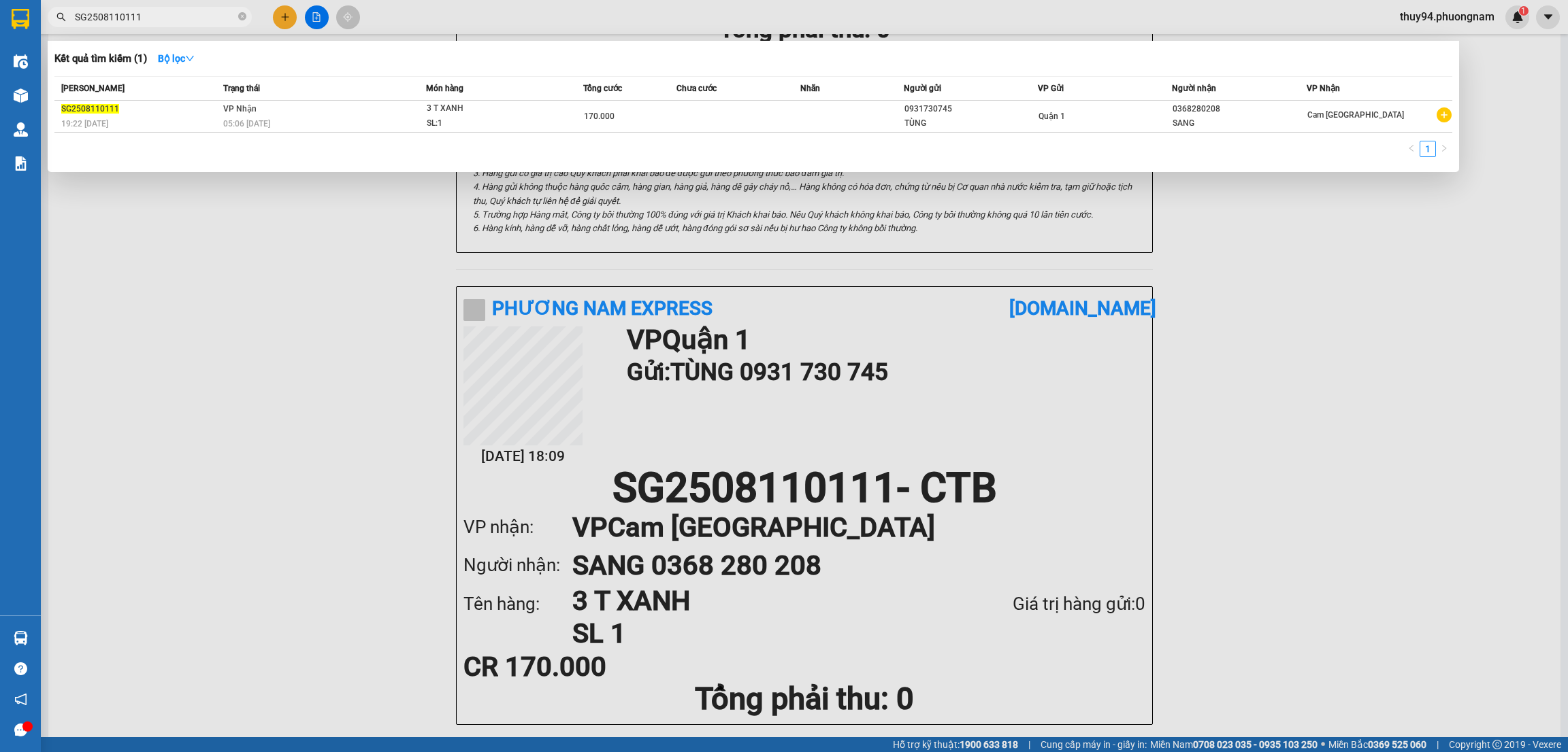
click at [214, 17] on input "SG2508110111" at bounding box center [155, 17] width 161 height 15
paste input "20114"
type input "SG2508120114"
click at [558, 128] on span "02 T XANH SL: 1" at bounding box center [504, 115] width 156 height 29
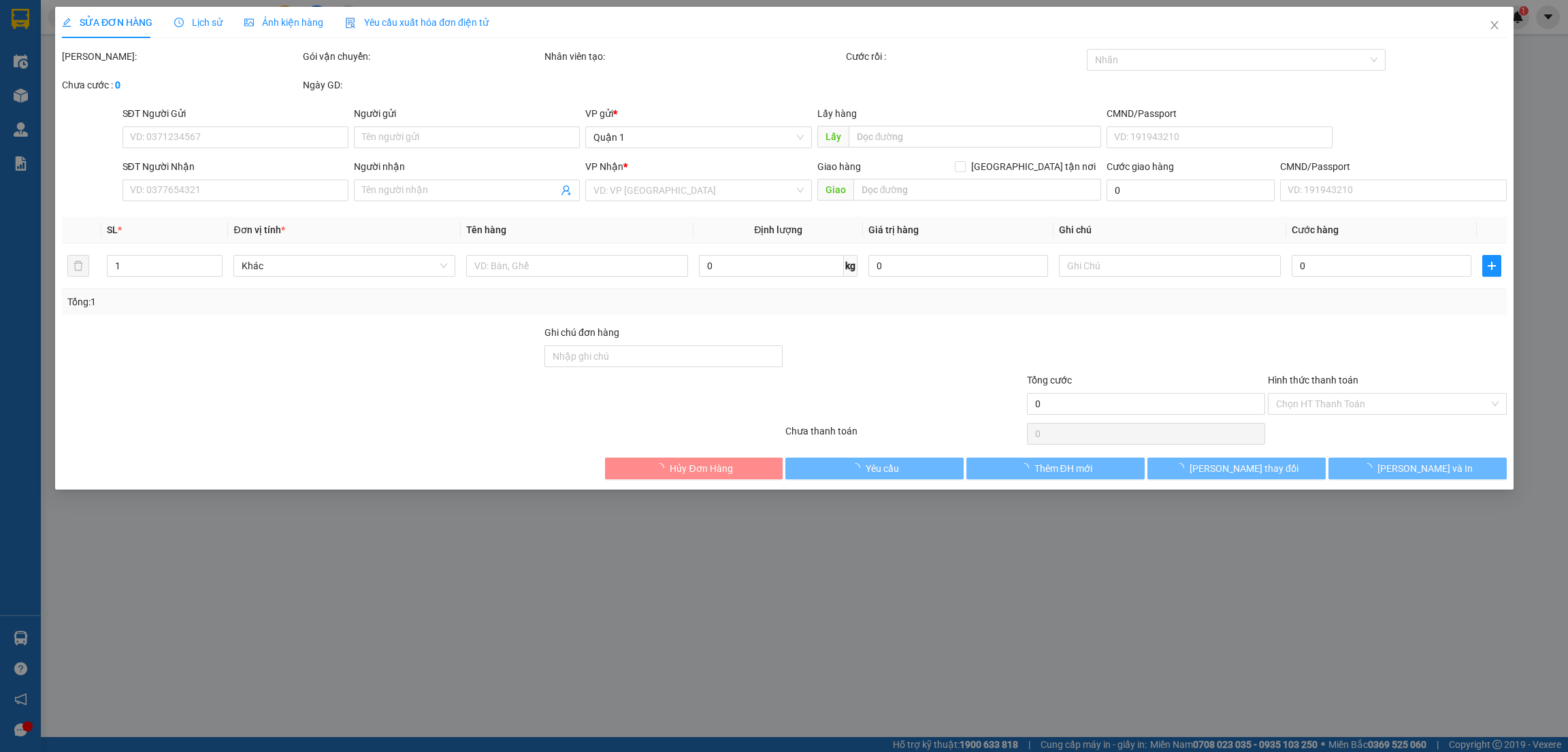
type input "0931730745"
type input "TÙNG"
type input "0368280208"
type input "SANG"
type input "120.000"
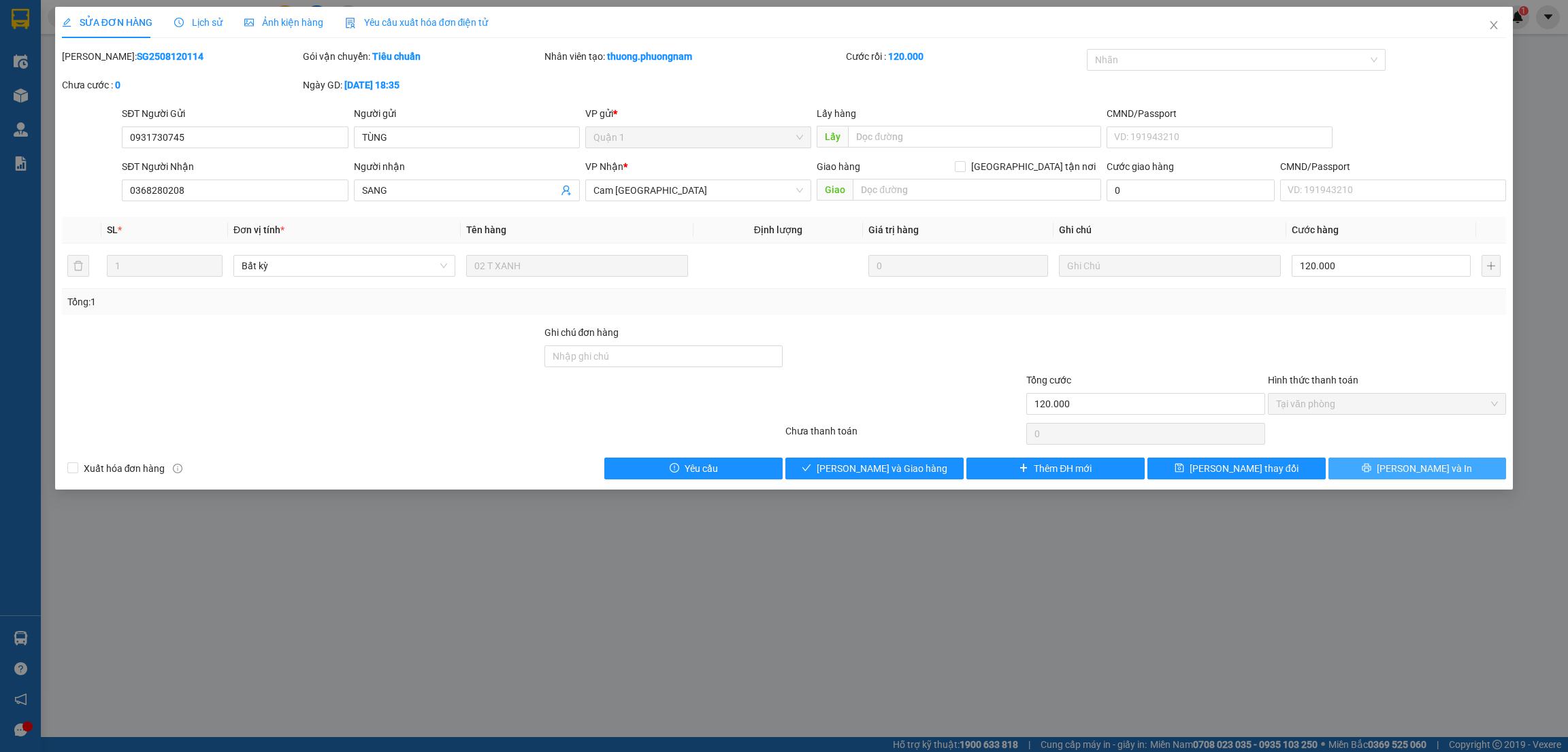
click at [1161, 473] on button "[PERSON_NAME] và In" at bounding box center [1417, 468] width 178 height 22
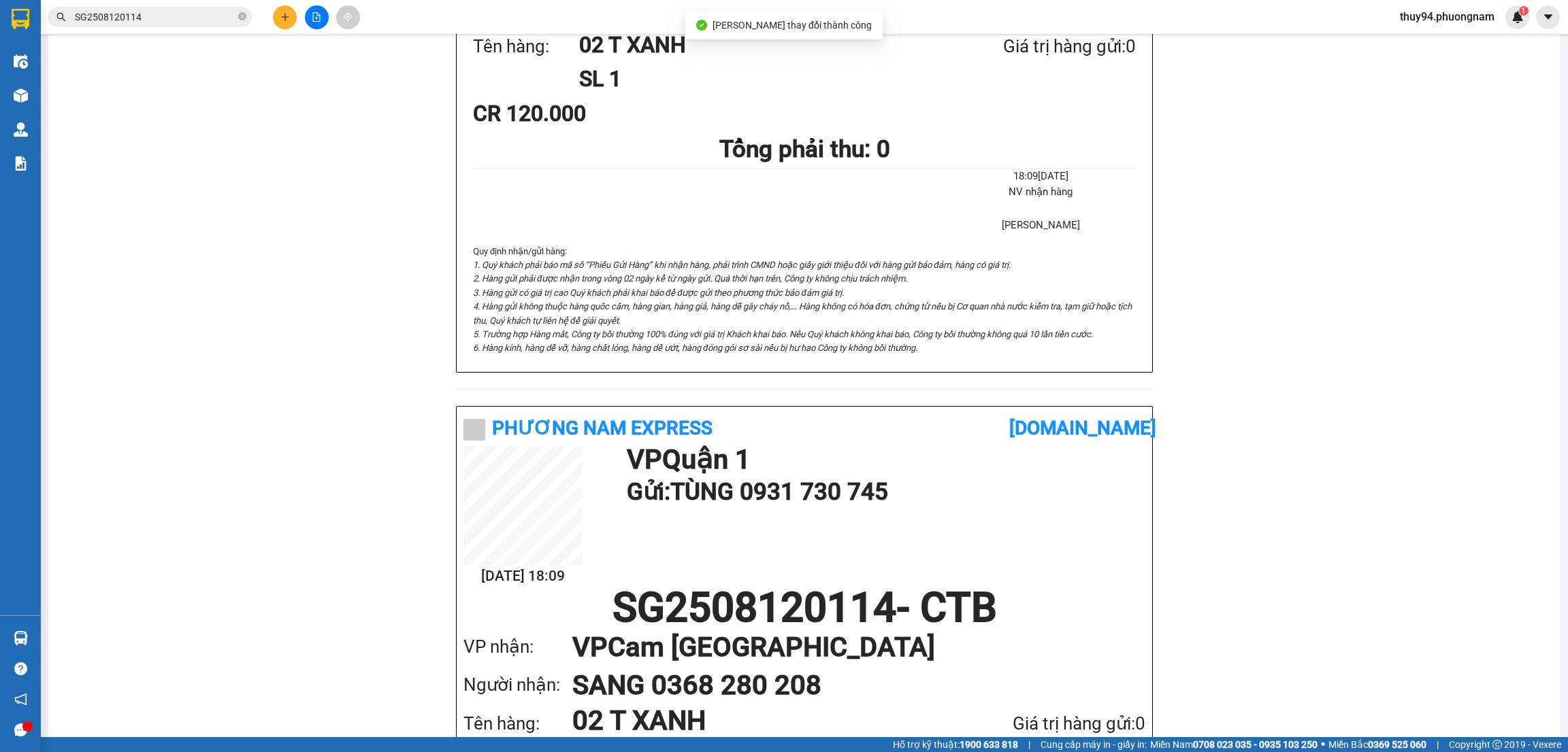
scroll to position [481, 0]
